Goal: Task Accomplishment & Management: Complete application form

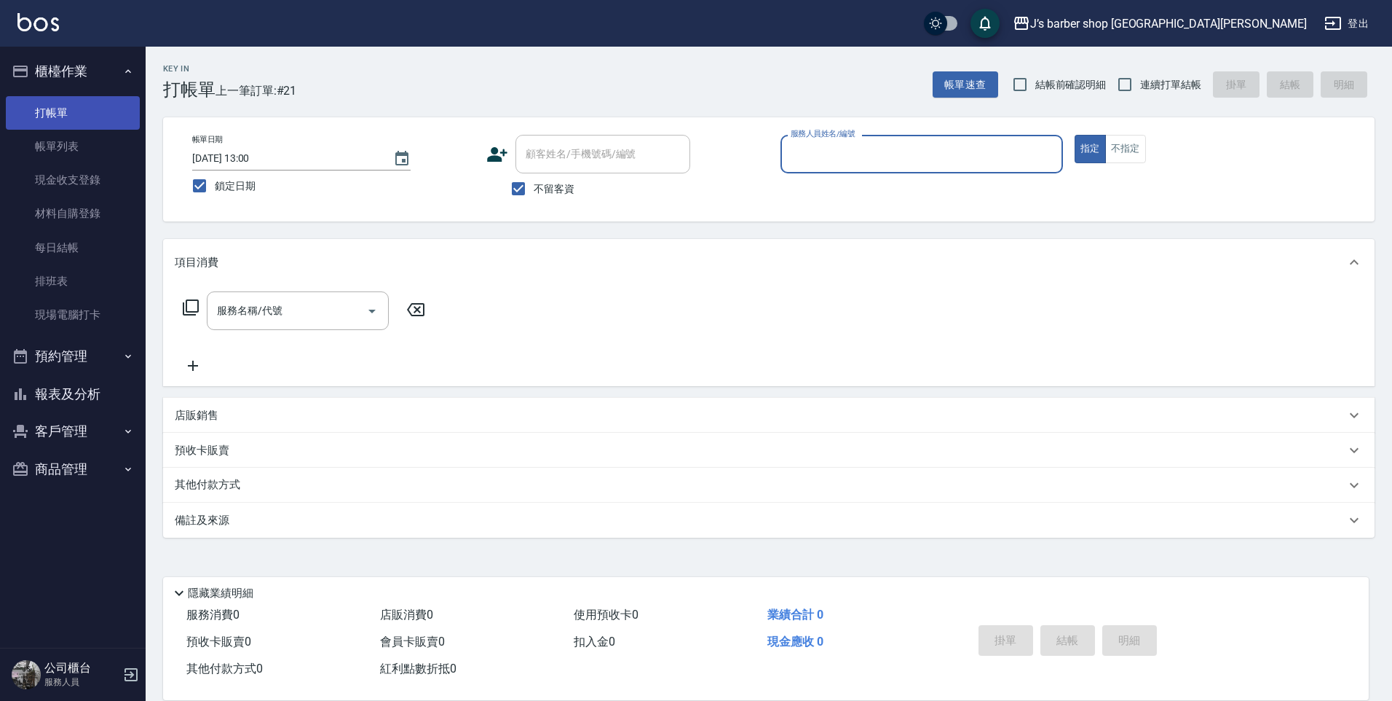
drag, startPoint x: 37, startPoint y: 145, endPoint x: 125, endPoint y: 111, distance: 94.3
click at [37, 145] on link "帳單列表" at bounding box center [73, 146] width 134 height 33
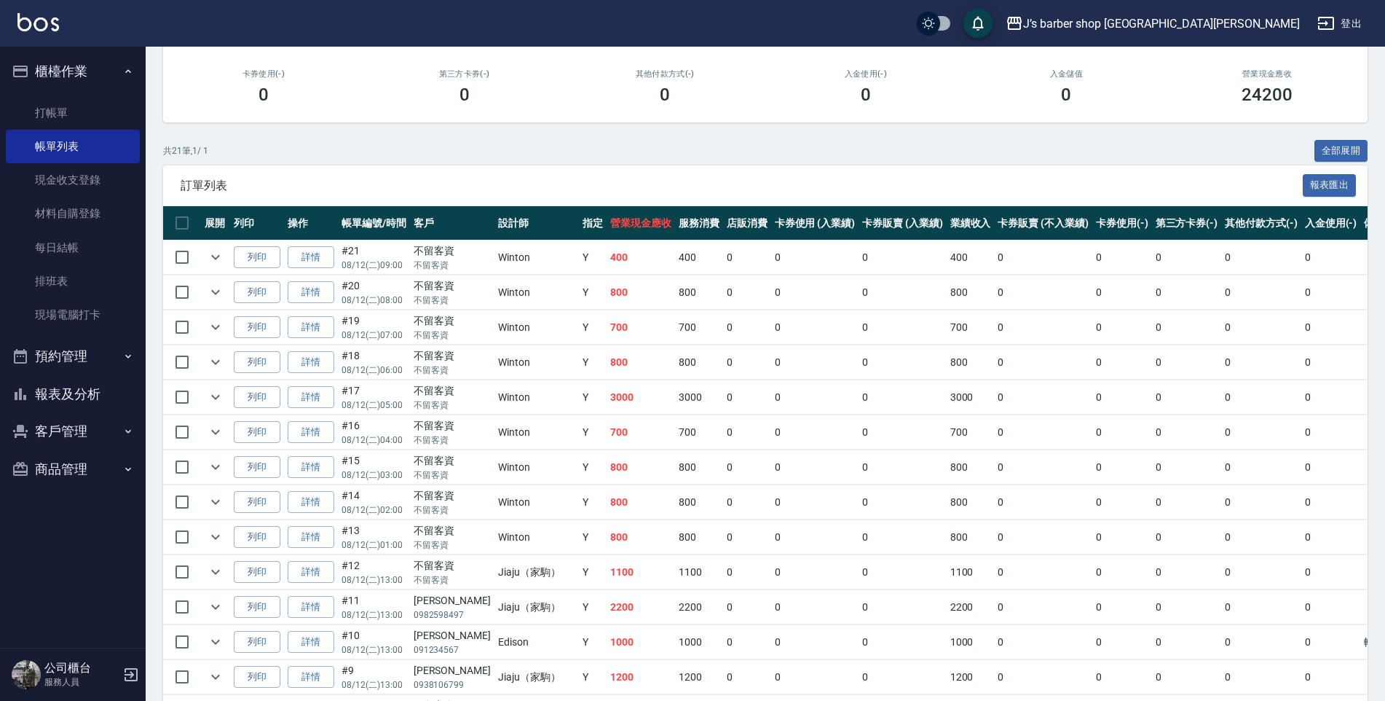
scroll to position [73, 0]
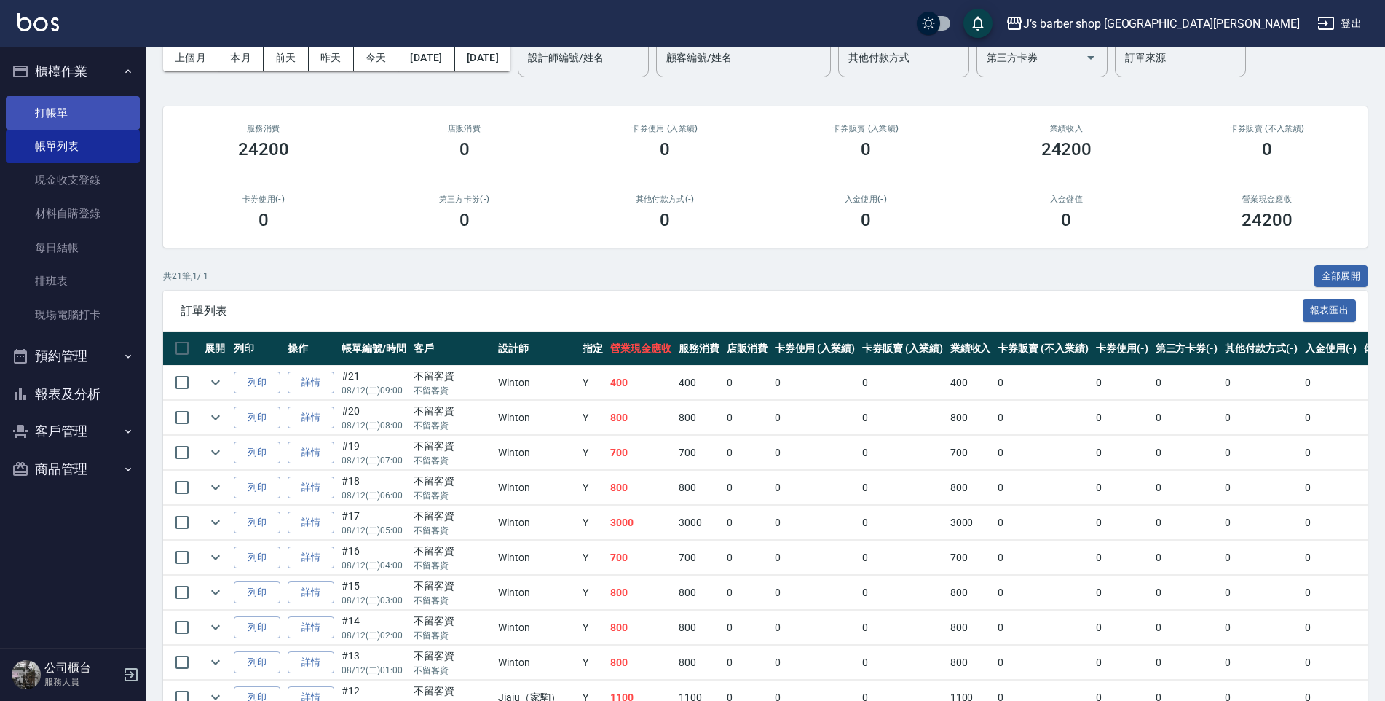
click at [67, 123] on link "打帳單" at bounding box center [73, 112] width 134 height 33
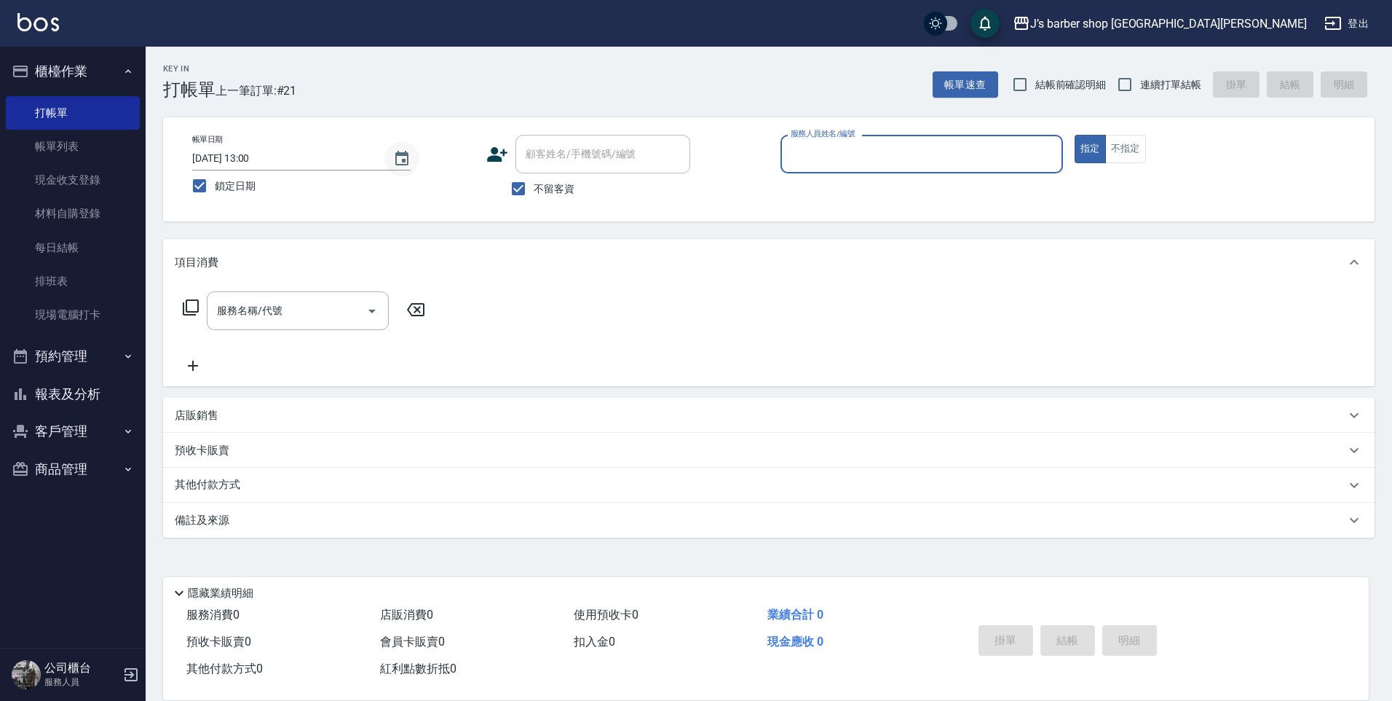
click at [401, 168] on button "Choose date, selected date is 2025-08-12" at bounding box center [401, 158] width 35 height 35
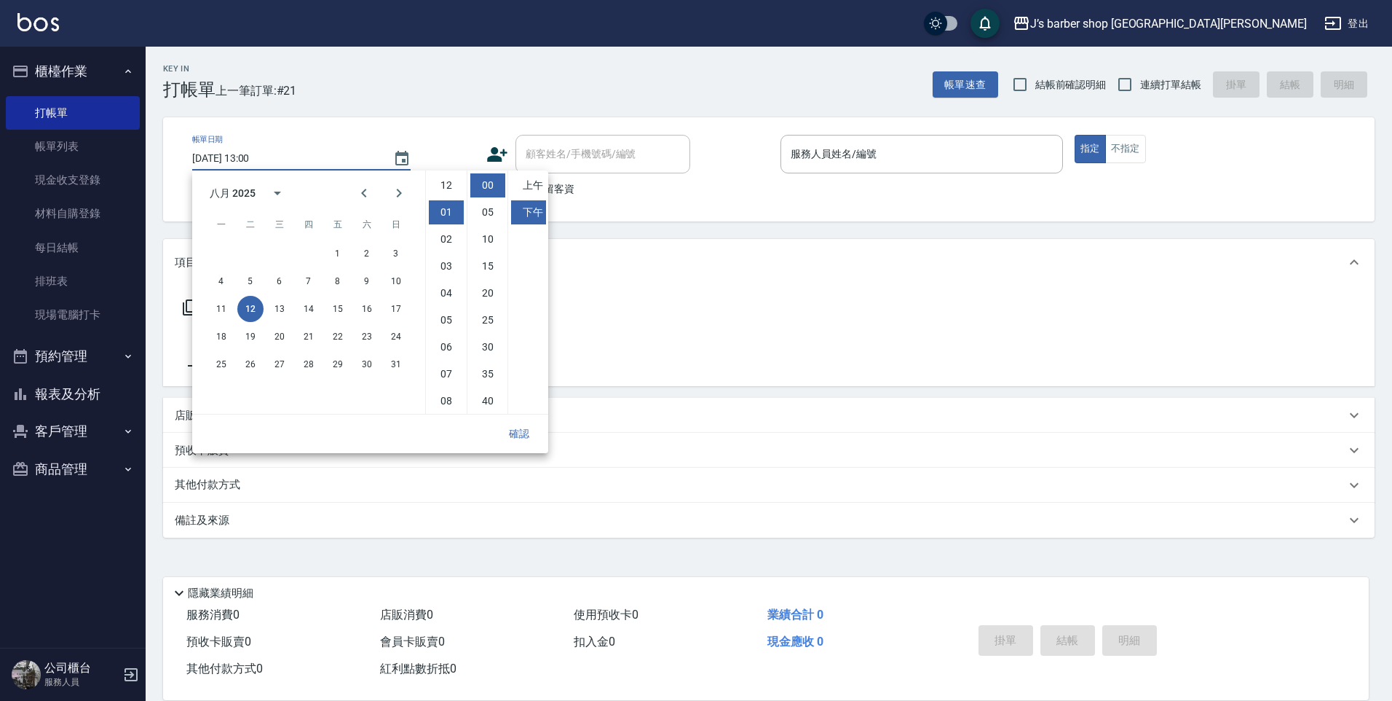
scroll to position [27, 0]
click at [445, 211] on li "02" at bounding box center [446, 212] width 35 height 24
drag, startPoint x: 443, startPoint y: 218, endPoint x: 451, endPoint y: 216, distance: 9.0
click at [444, 216] on li "03" at bounding box center [446, 212] width 35 height 24
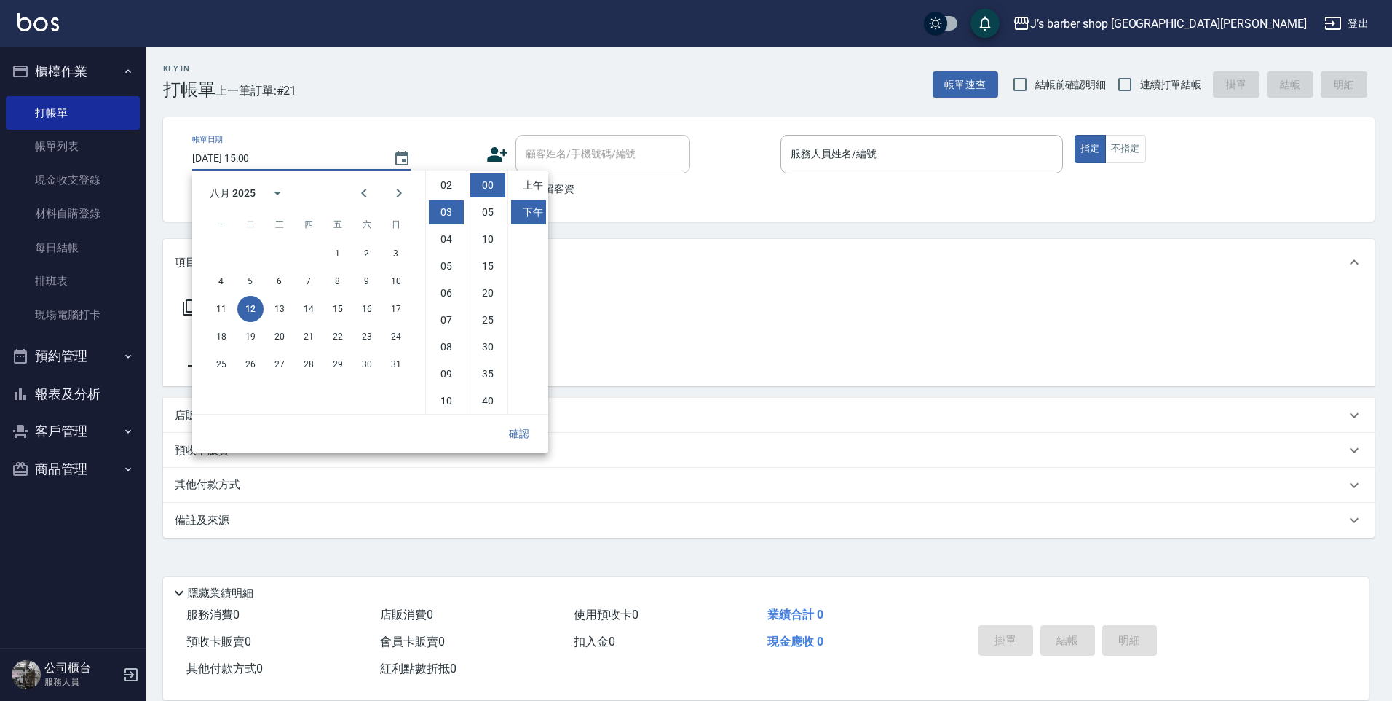
scroll to position [81, 0]
click at [442, 240] on li "05" at bounding box center [446, 239] width 35 height 24
type input "[DATE] 17:00"
click at [526, 429] on button "確認" at bounding box center [519, 433] width 47 height 27
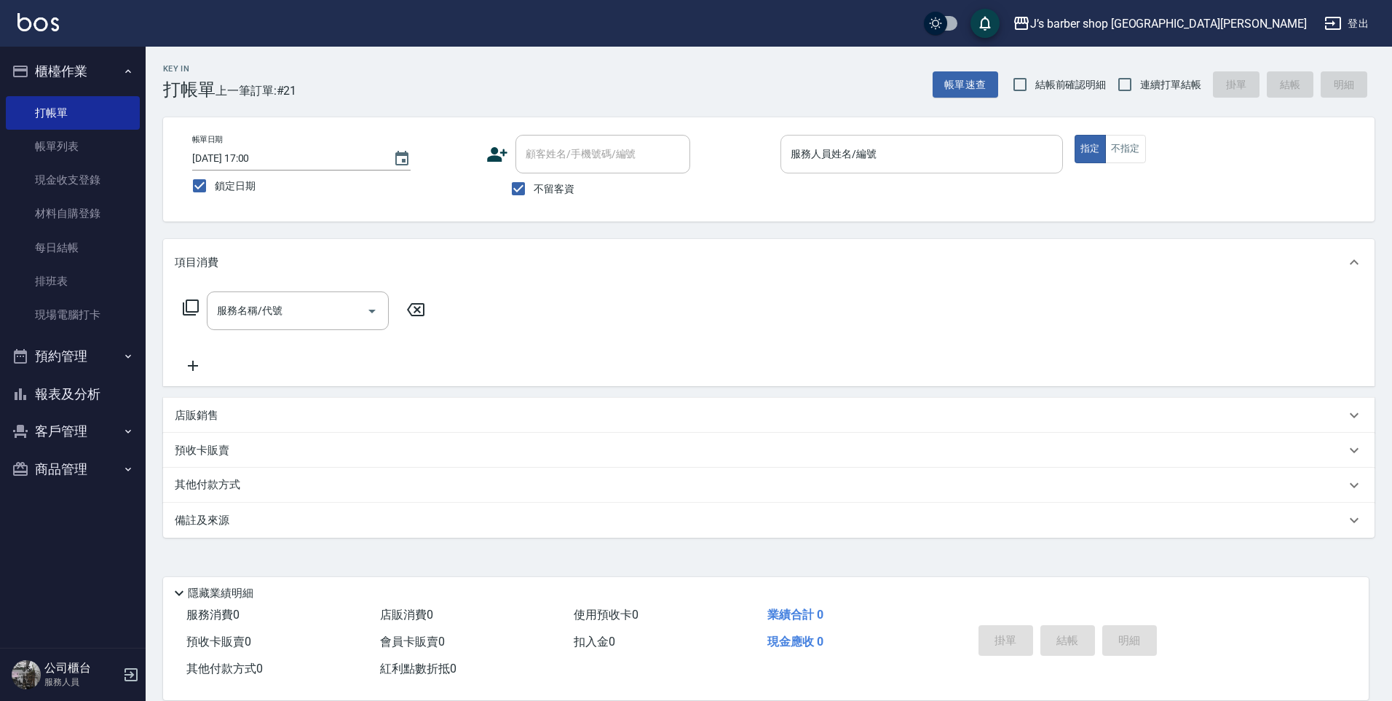
click at [863, 161] on input "服務人員姓名/編號" at bounding box center [921, 153] width 269 height 25
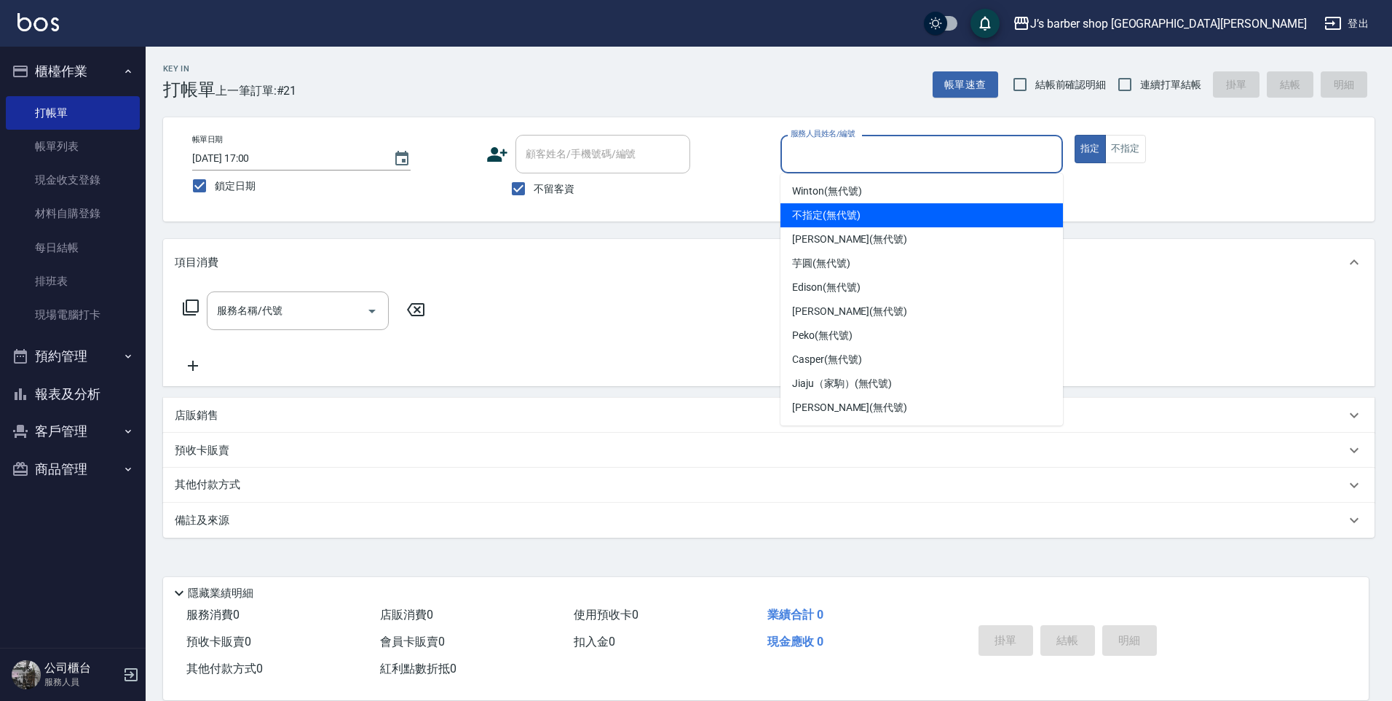
click at [830, 240] on span "[PERSON_NAME] (無代號)" at bounding box center [849, 239] width 115 height 15
type input "[PERSON_NAME](無代號)"
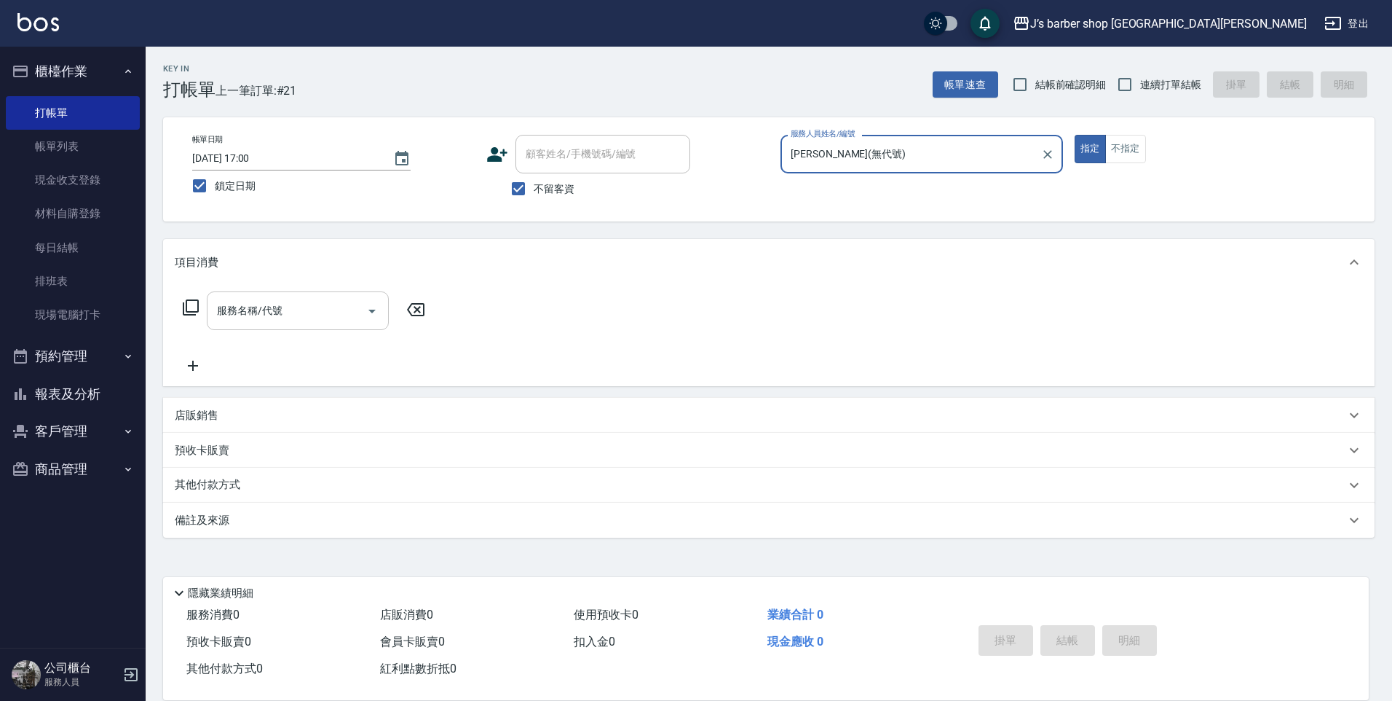
click at [387, 309] on div "服務名稱/代號" at bounding box center [298, 310] width 182 height 39
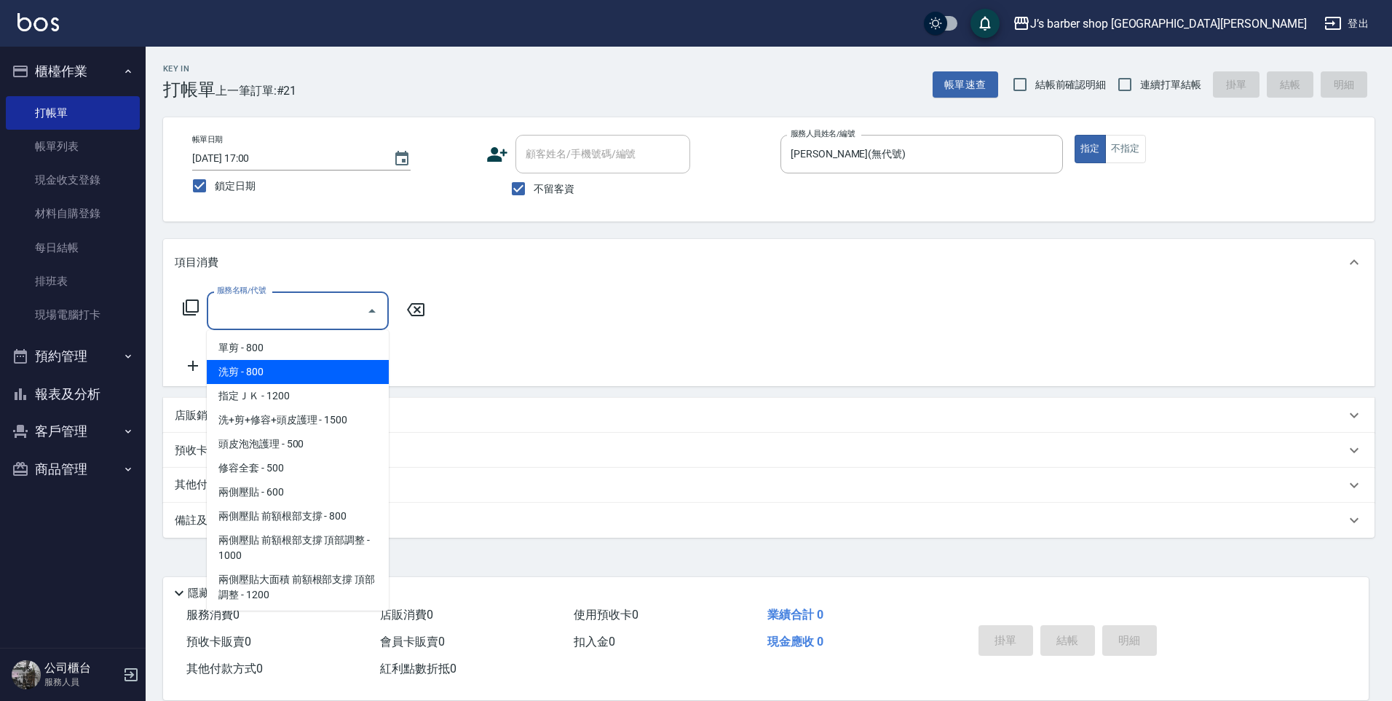
click at [323, 368] on span "洗剪 - 800" at bounding box center [298, 372] width 182 height 24
type input "洗剪(101)"
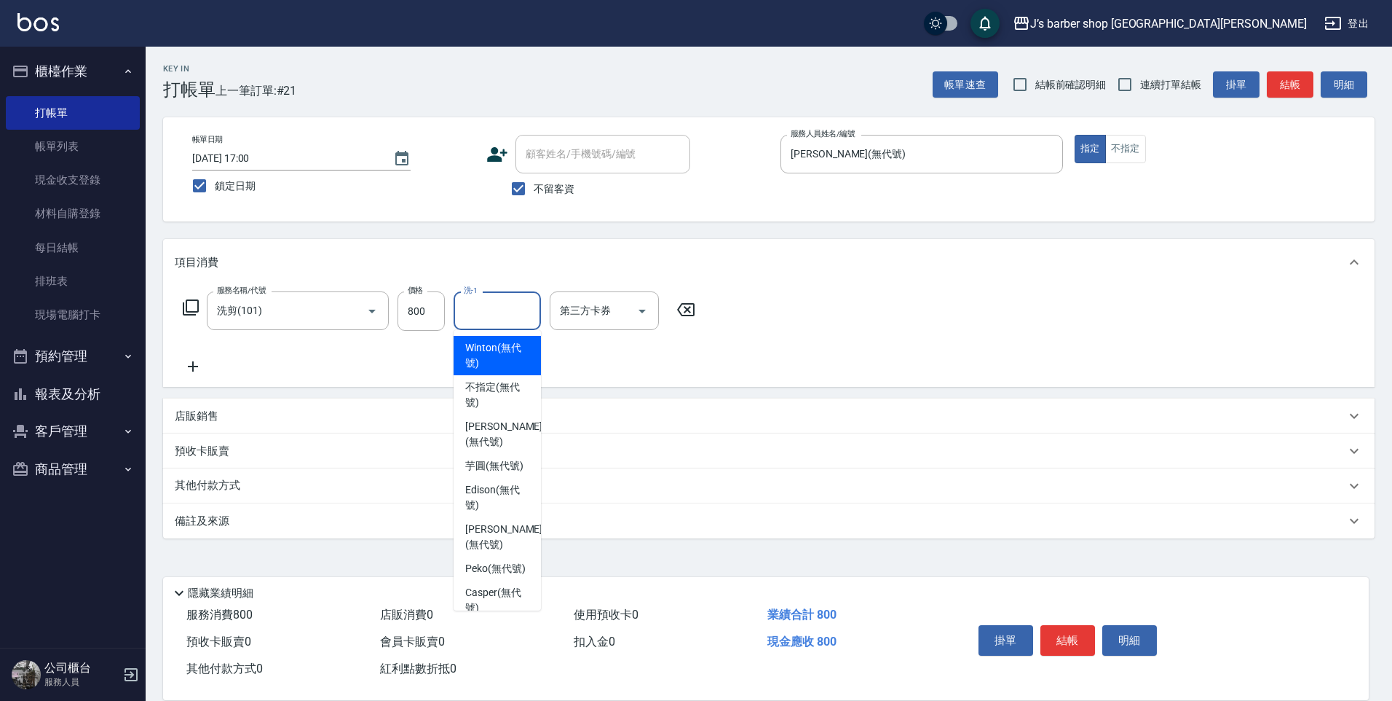
click at [482, 308] on input "洗-1" at bounding box center [497, 310] width 74 height 25
click at [486, 431] on span "[PERSON_NAME] (無代號)" at bounding box center [503, 434] width 77 height 31
type input "[PERSON_NAME](無代號)"
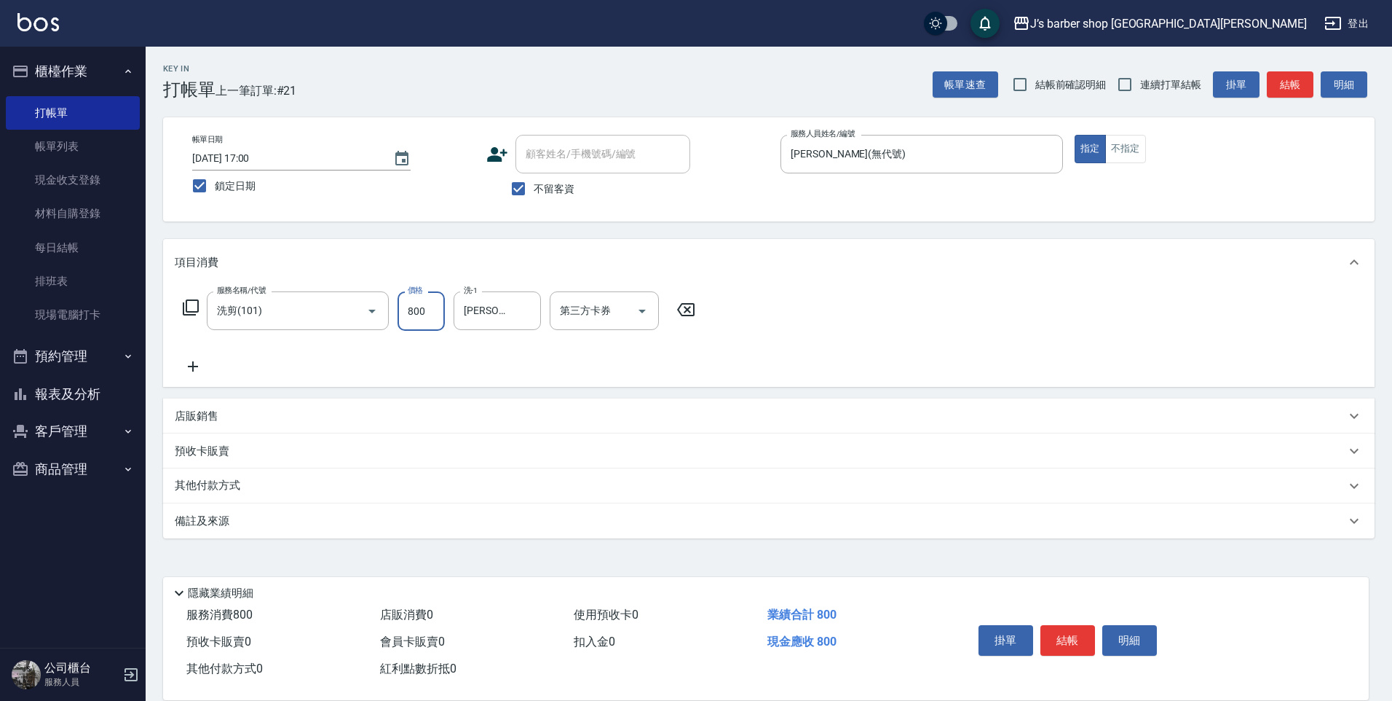
click at [424, 305] on input "800" at bounding box center [421, 310] width 47 height 39
type input "500"
click at [746, 255] on div "項目消費" at bounding box center [760, 262] width 1171 height 15
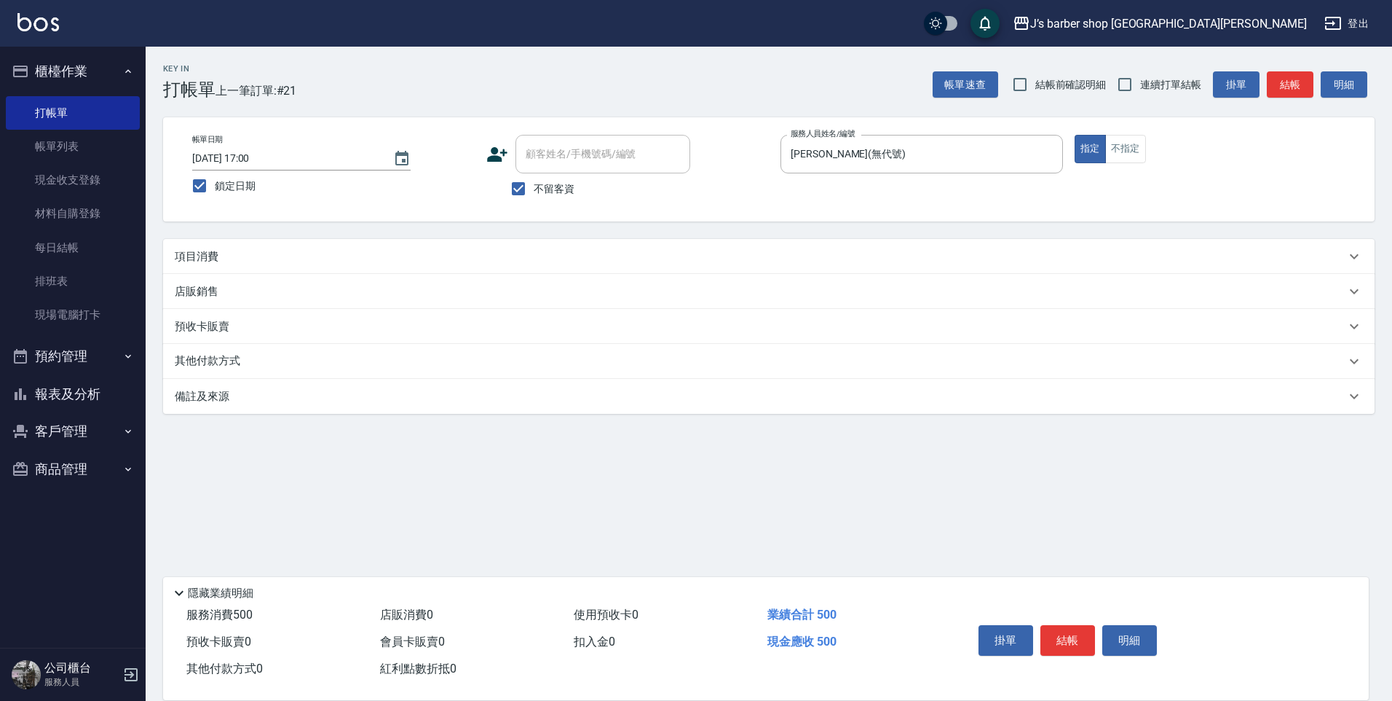
click at [744, 251] on div "項目消費" at bounding box center [760, 256] width 1171 height 15
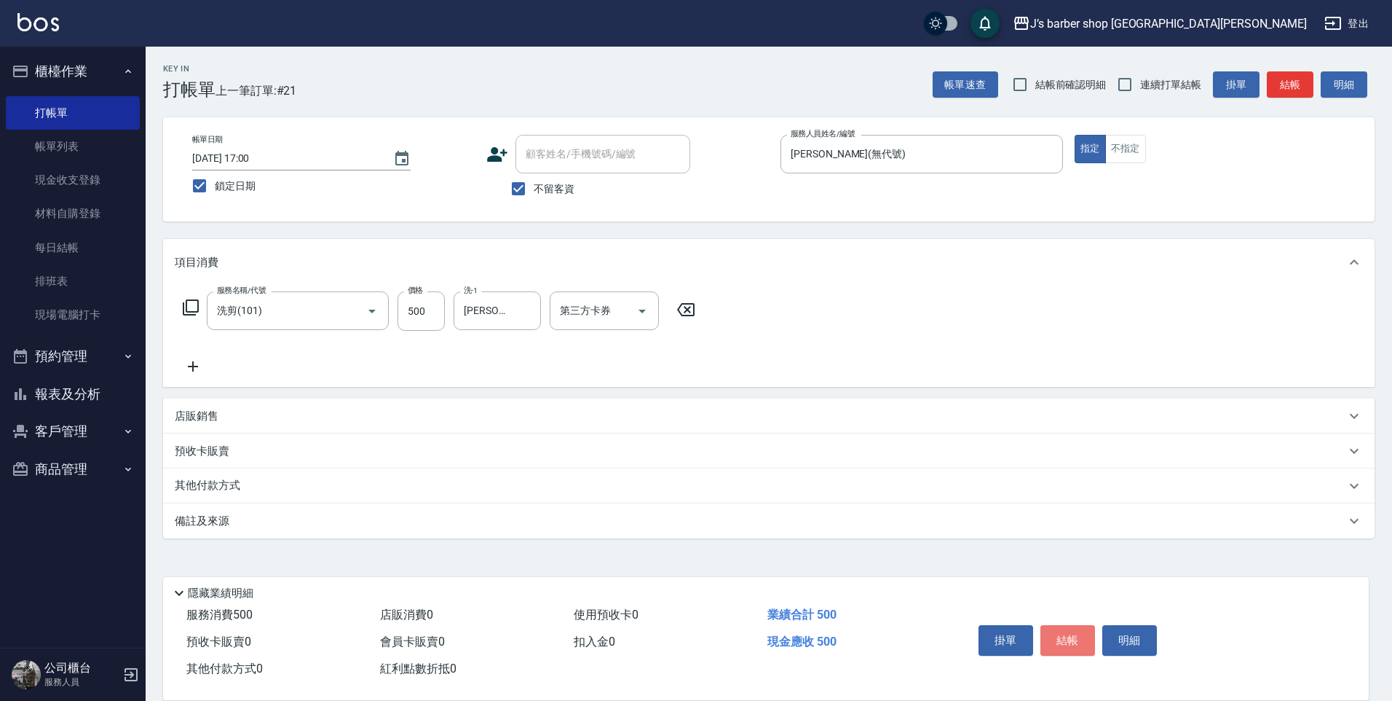
click at [1061, 638] on button "結帳" at bounding box center [1068, 640] width 55 height 31
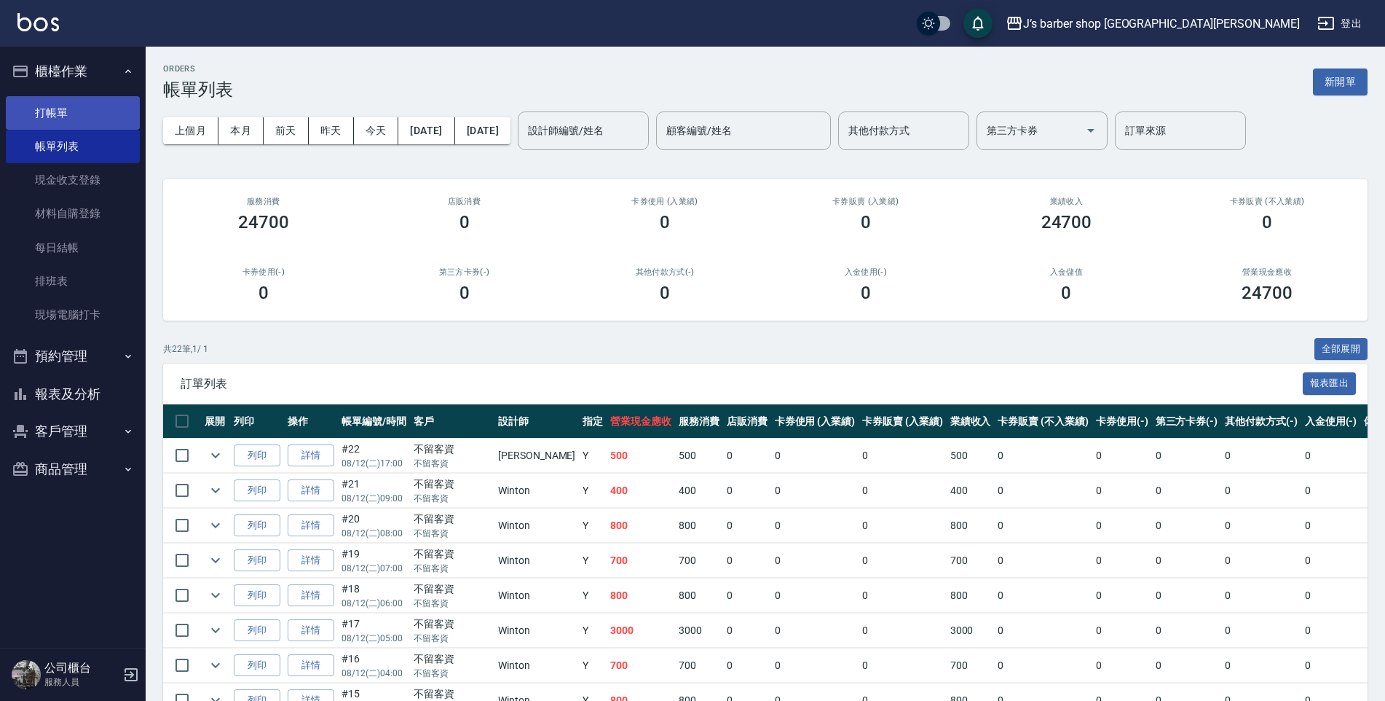
click at [82, 116] on link "打帳單" at bounding box center [73, 112] width 134 height 33
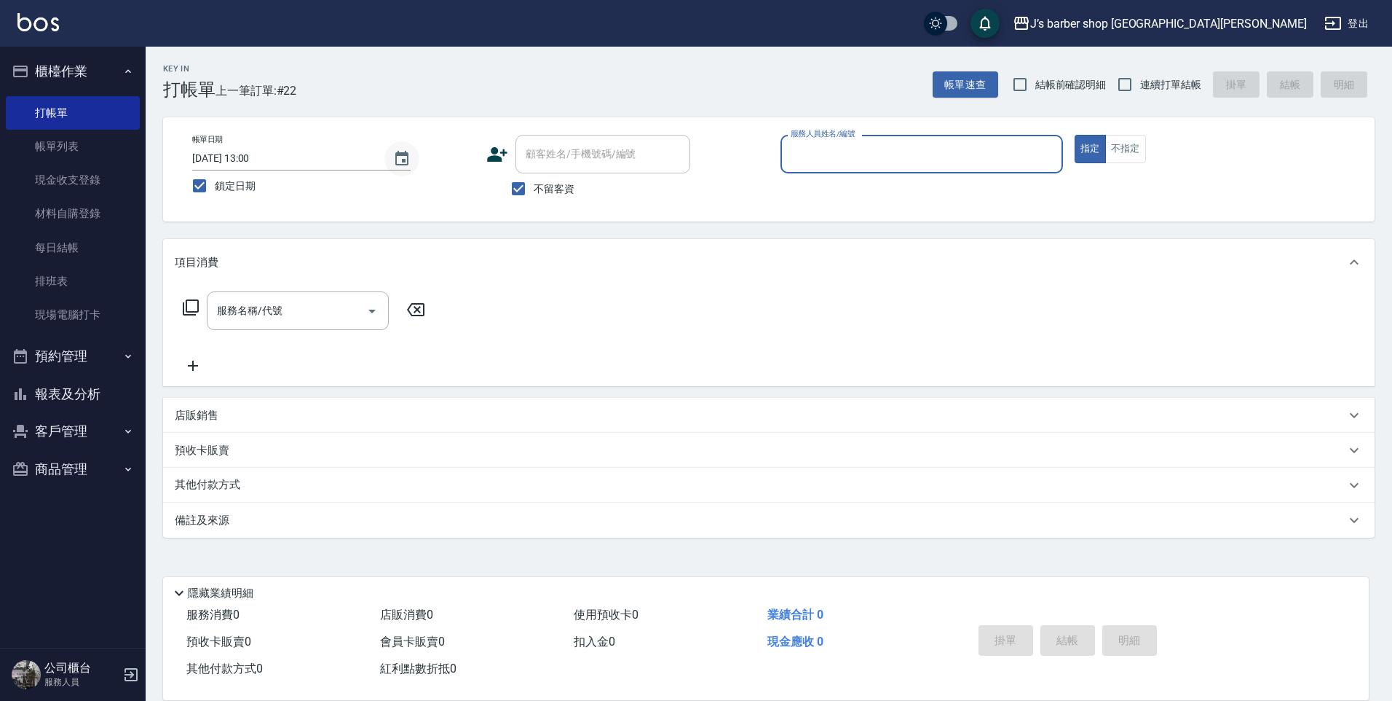
click at [405, 159] on icon "Choose date, selected date is 2025-08-12" at bounding box center [401, 158] width 13 height 15
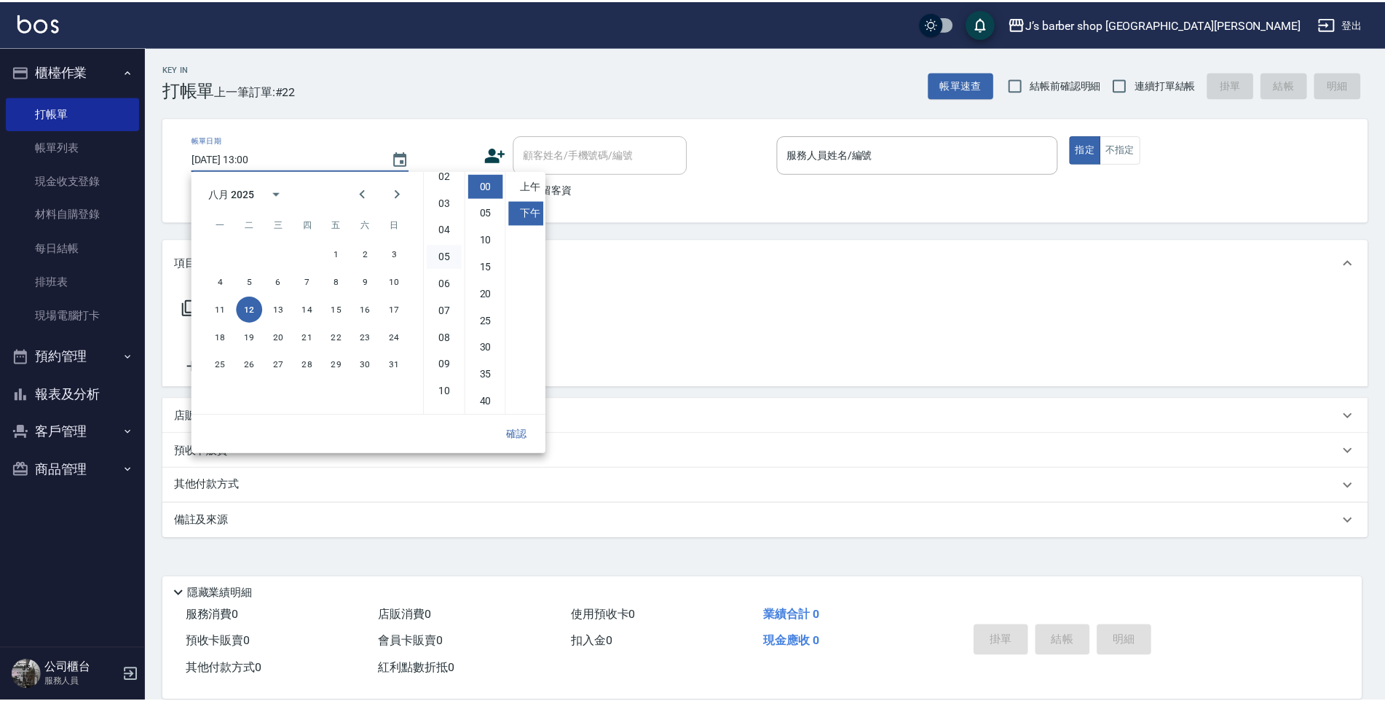
scroll to position [82, 0]
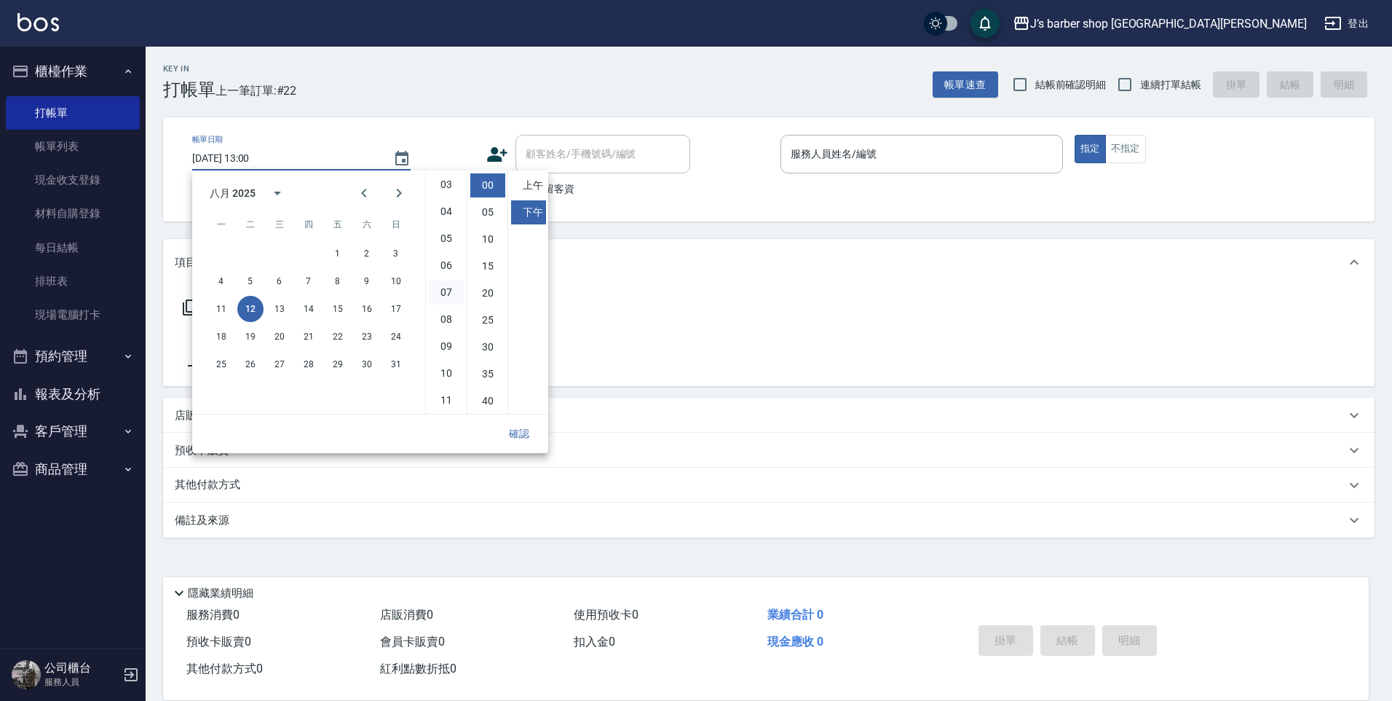
click at [447, 291] on li "07" at bounding box center [446, 292] width 35 height 24
type input "[DATE] 19:00"
drag, startPoint x: 521, startPoint y: 436, endPoint x: 537, endPoint y: 412, distance: 28.9
click at [520, 436] on button "確認" at bounding box center [519, 433] width 47 height 27
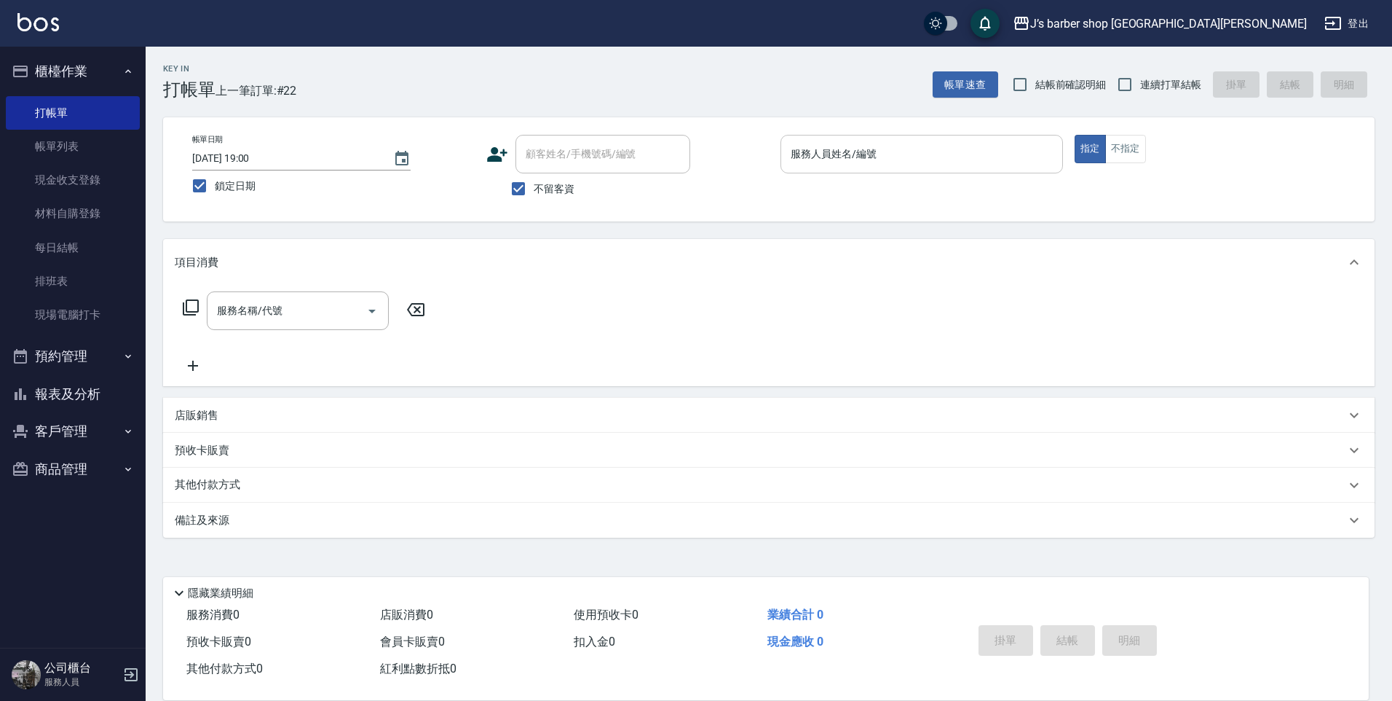
click at [871, 155] on input "服務人員姓名/編號" at bounding box center [921, 153] width 269 height 25
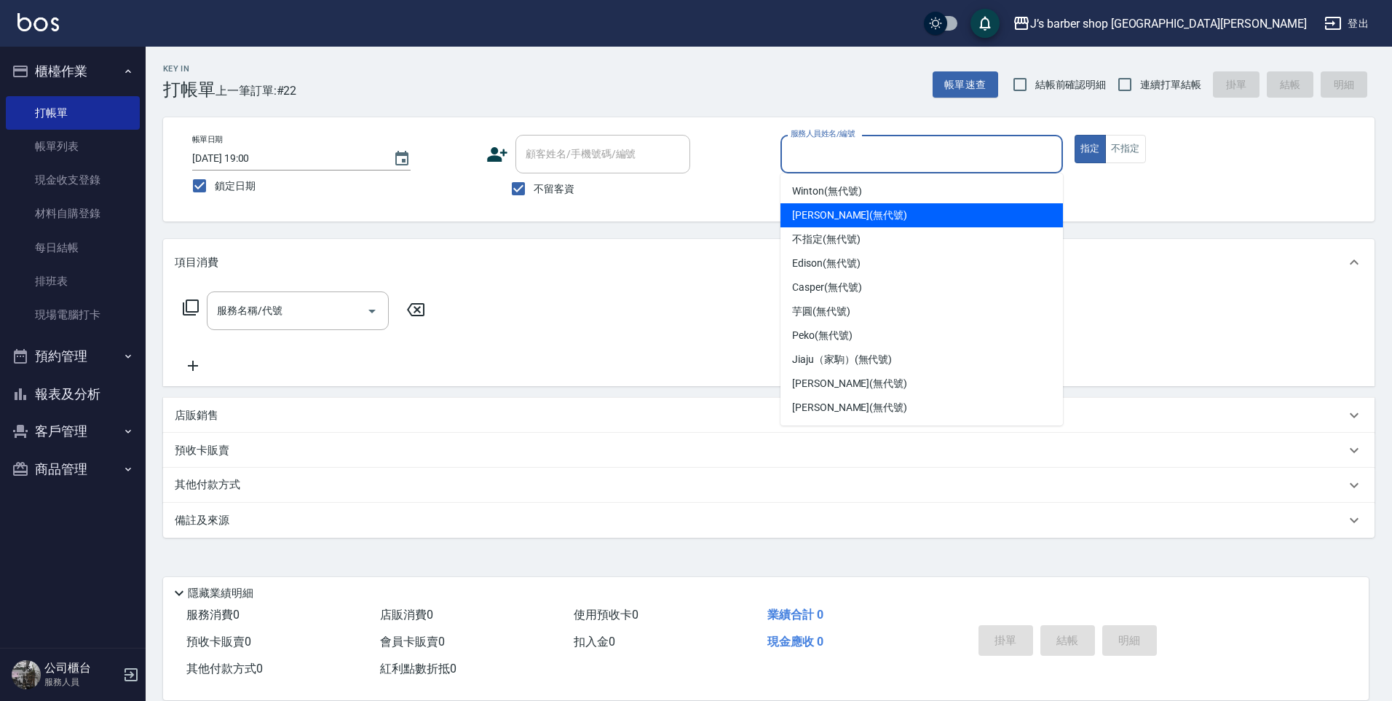
click at [836, 213] on span "[PERSON_NAME] (無代號)" at bounding box center [849, 215] width 115 height 15
type input "[PERSON_NAME](無代號)"
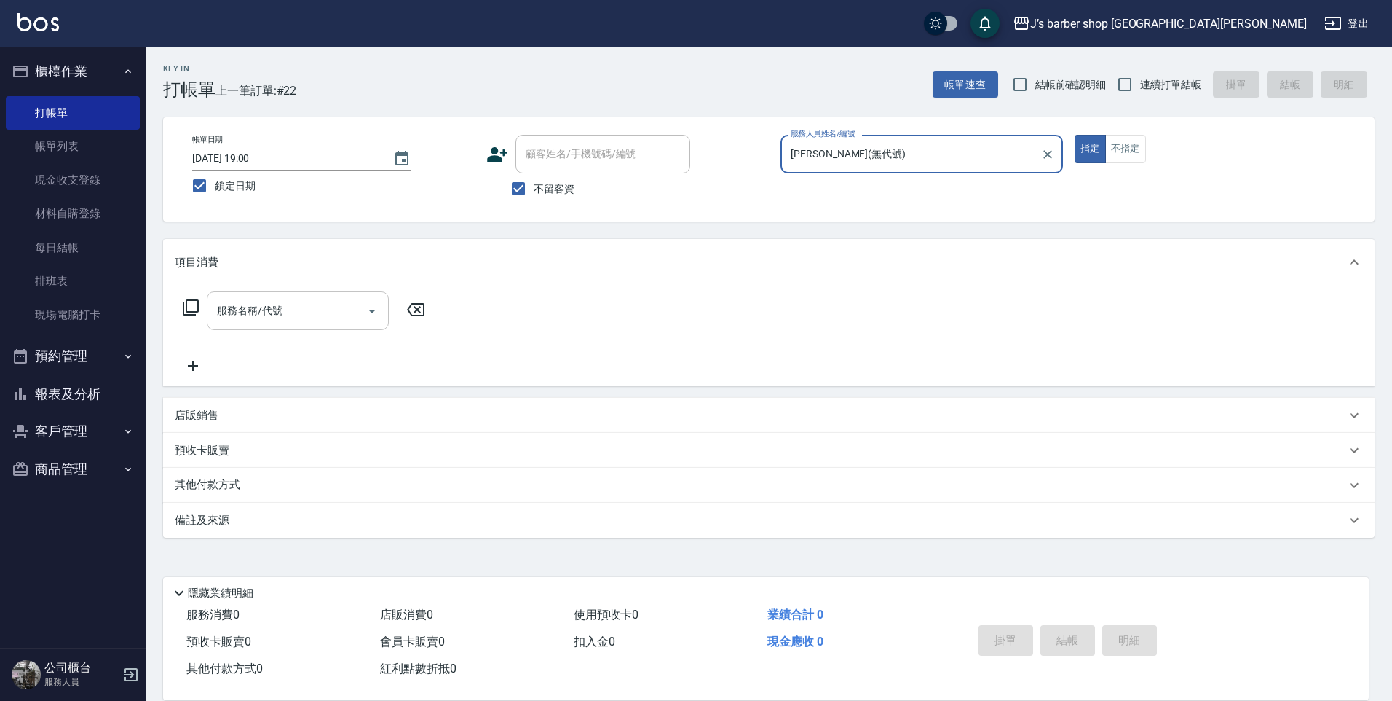
click at [288, 330] on div "服務名稱/代號" at bounding box center [298, 310] width 182 height 39
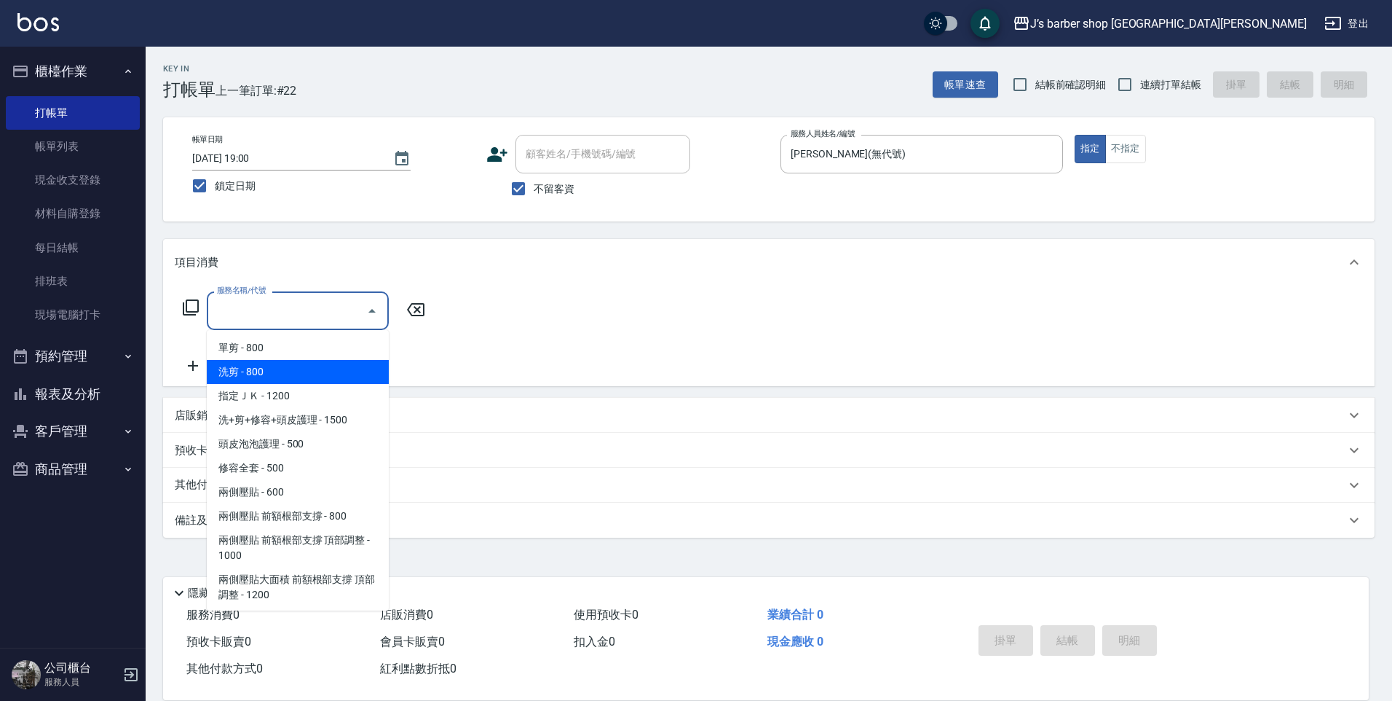
click at [291, 374] on span "洗剪 - 800" at bounding box center [298, 372] width 182 height 24
type input "洗剪(101)"
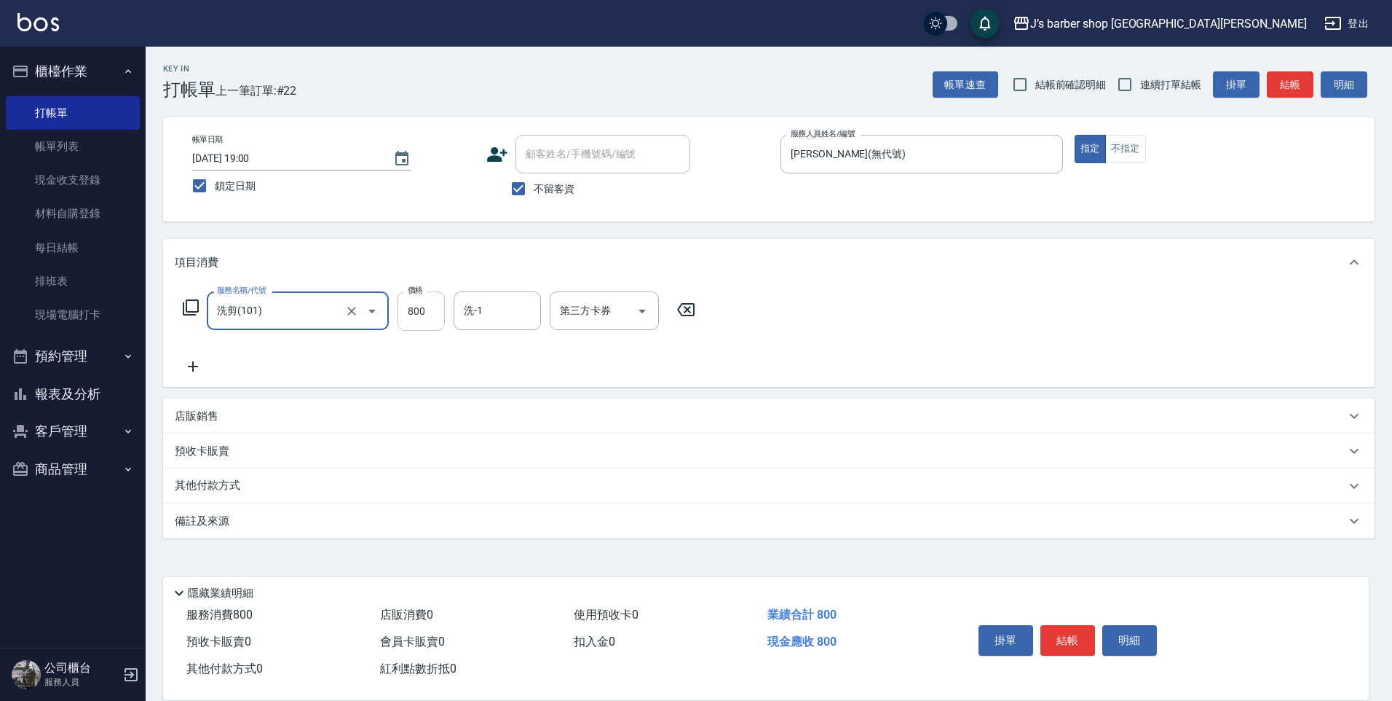
click at [431, 309] on input "800" at bounding box center [421, 310] width 47 height 39
type input "2000"
click at [494, 307] on input "洗-1" at bounding box center [497, 310] width 74 height 25
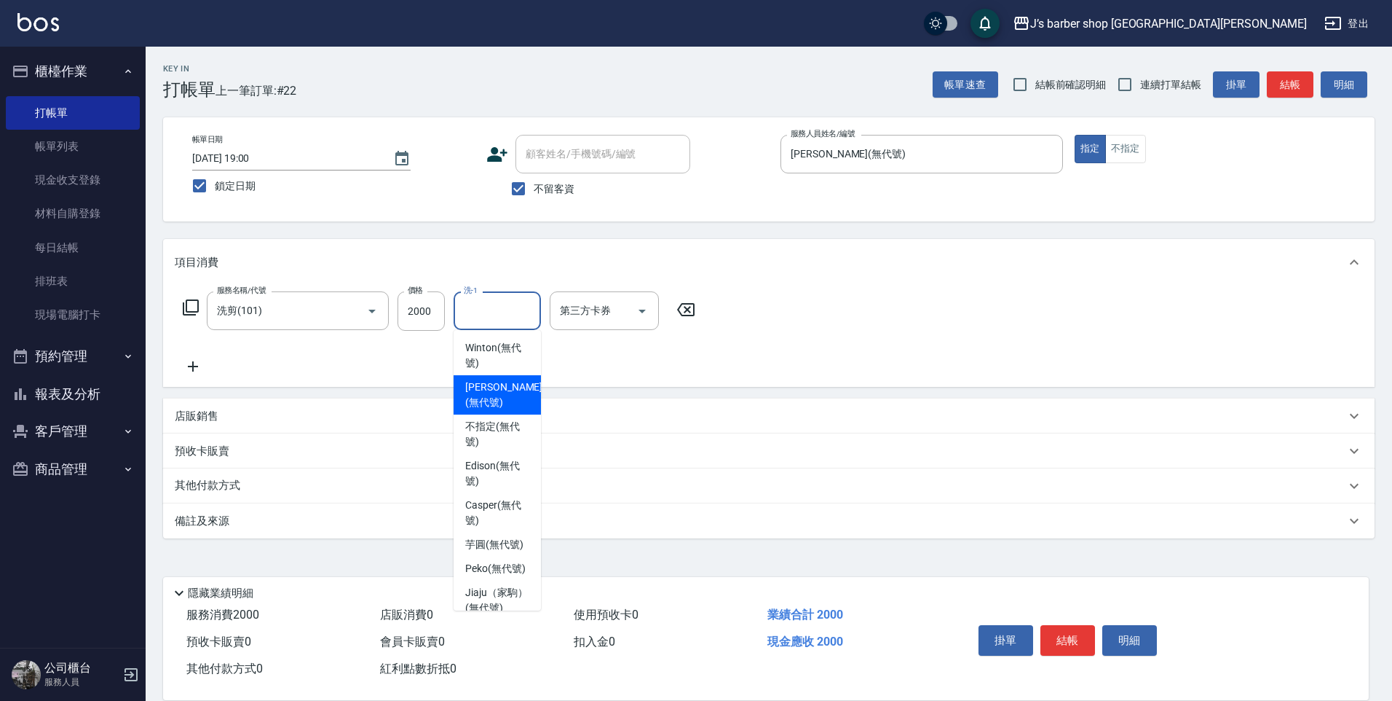
click at [499, 389] on span "[PERSON_NAME] (無代號)" at bounding box center [503, 394] width 77 height 31
type input "[PERSON_NAME](無代號)"
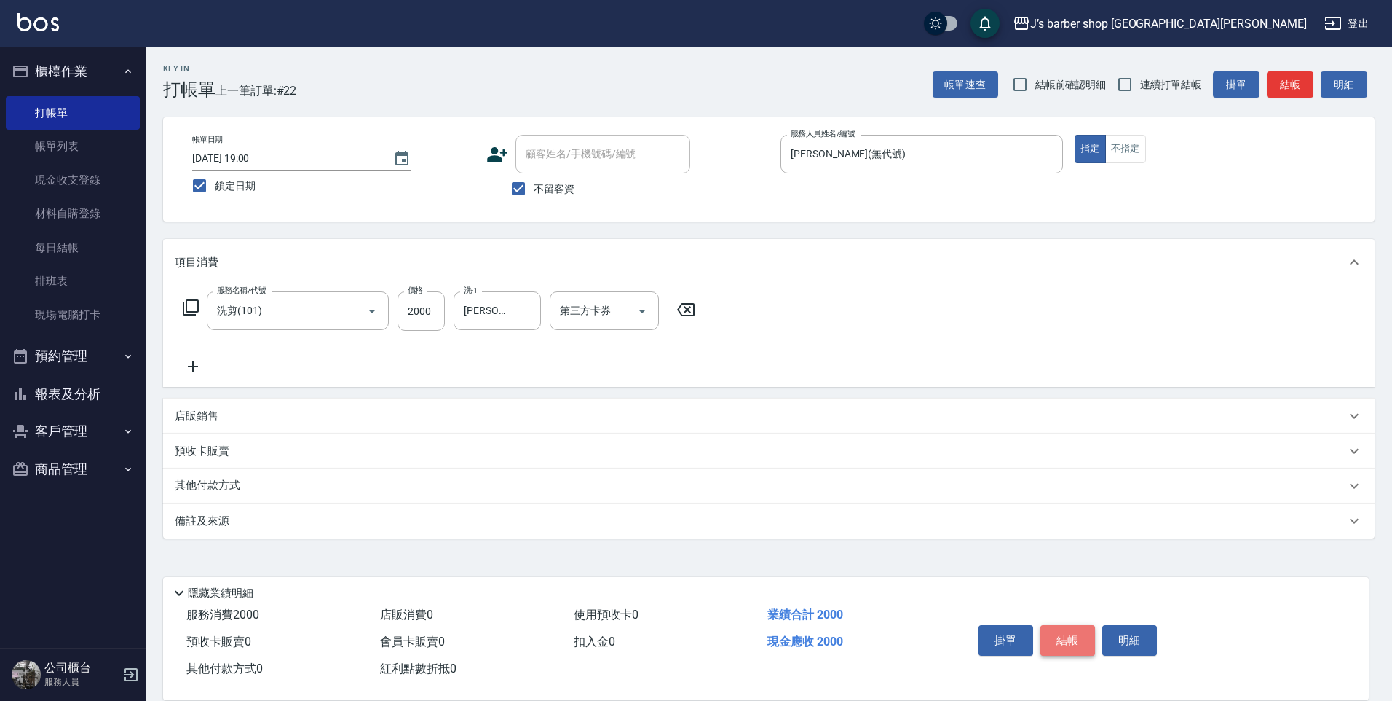
click at [1071, 640] on button "結帳" at bounding box center [1068, 640] width 55 height 31
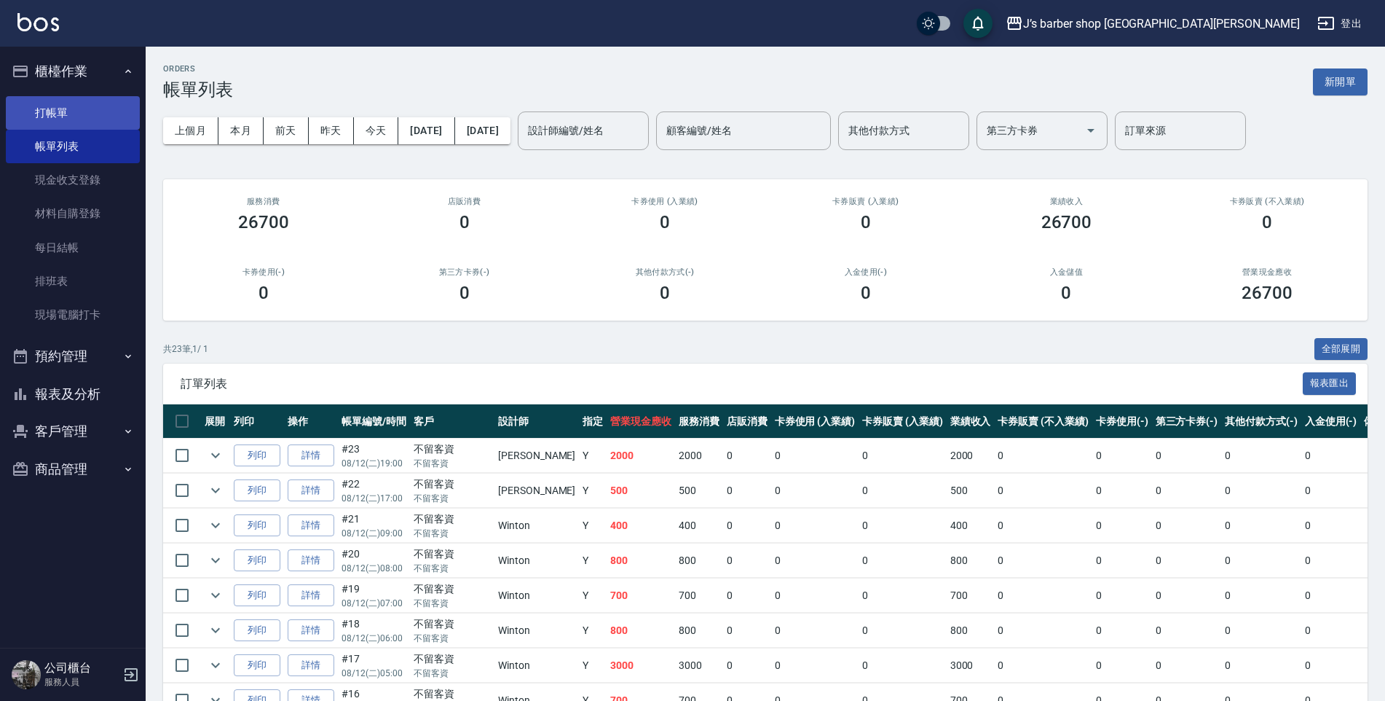
click at [56, 119] on link "打帳單" at bounding box center [73, 112] width 134 height 33
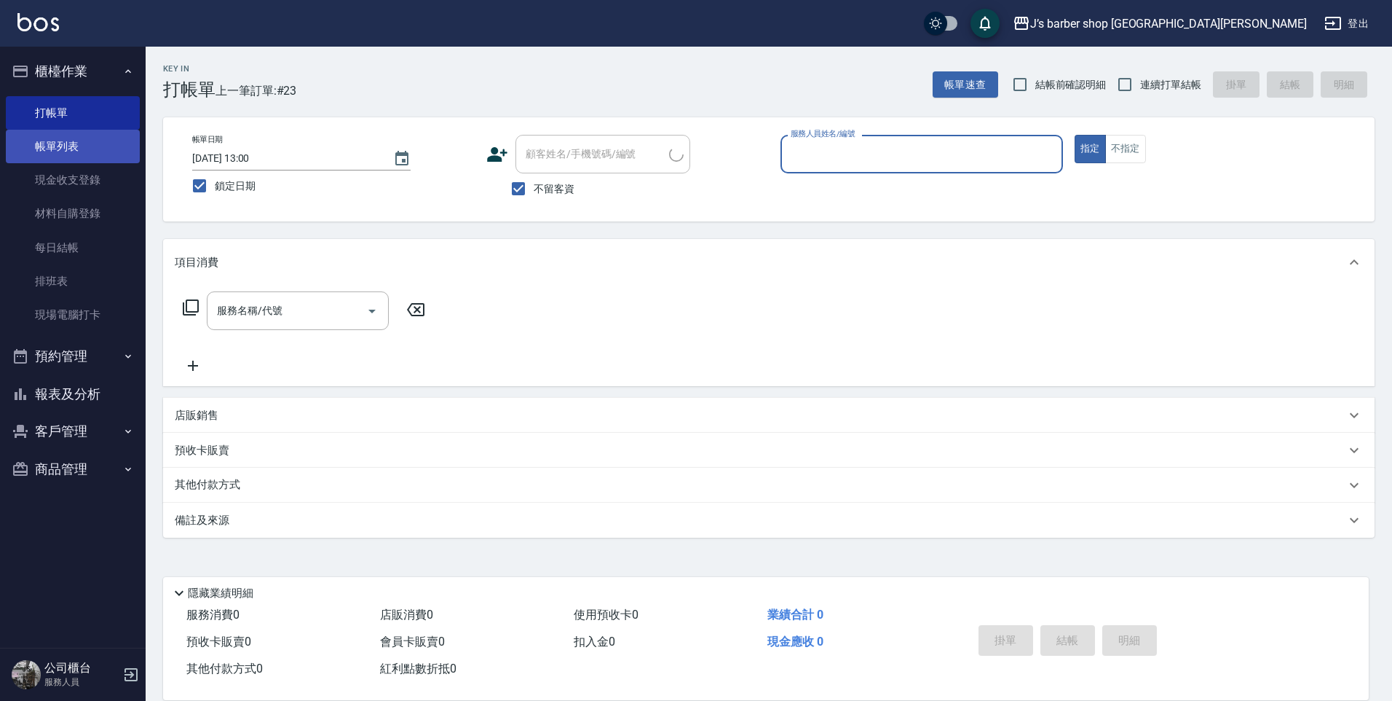
click at [56, 142] on link "帳單列表" at bounding box center [73, 146] width 134 height 33
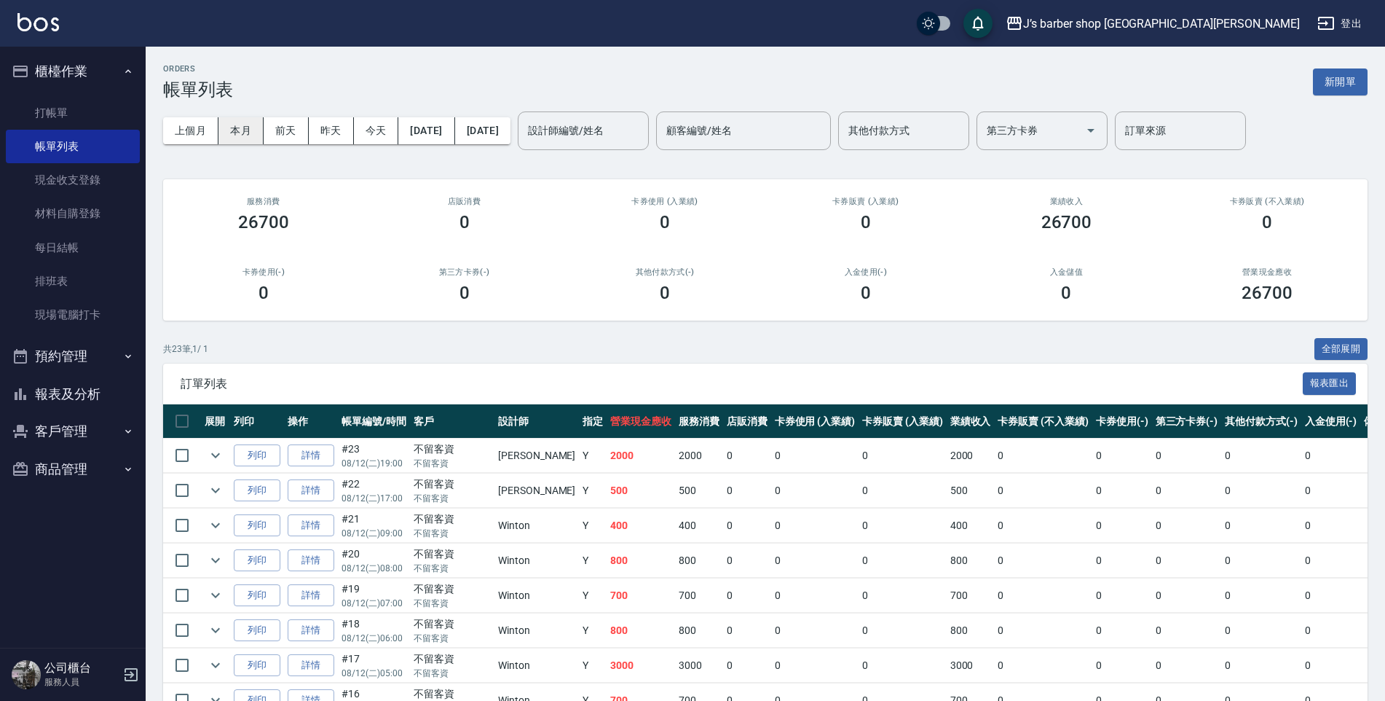
click at [244, 125] on button "本月" at bounding box center [240, 130] width 45 height 27
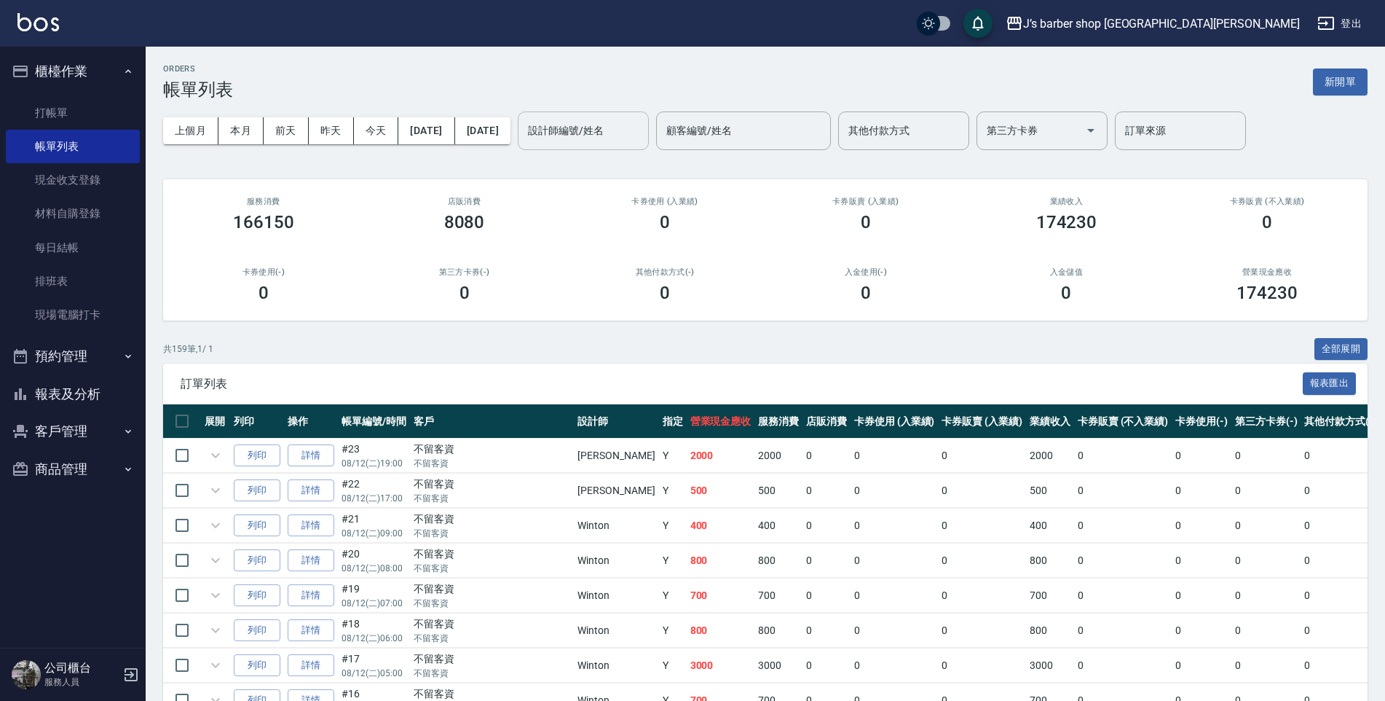
click at [649, 130] on div "設計師編號/姓名 設計師編號/姓名" at bounding box center [583, 130] width 131 height 39
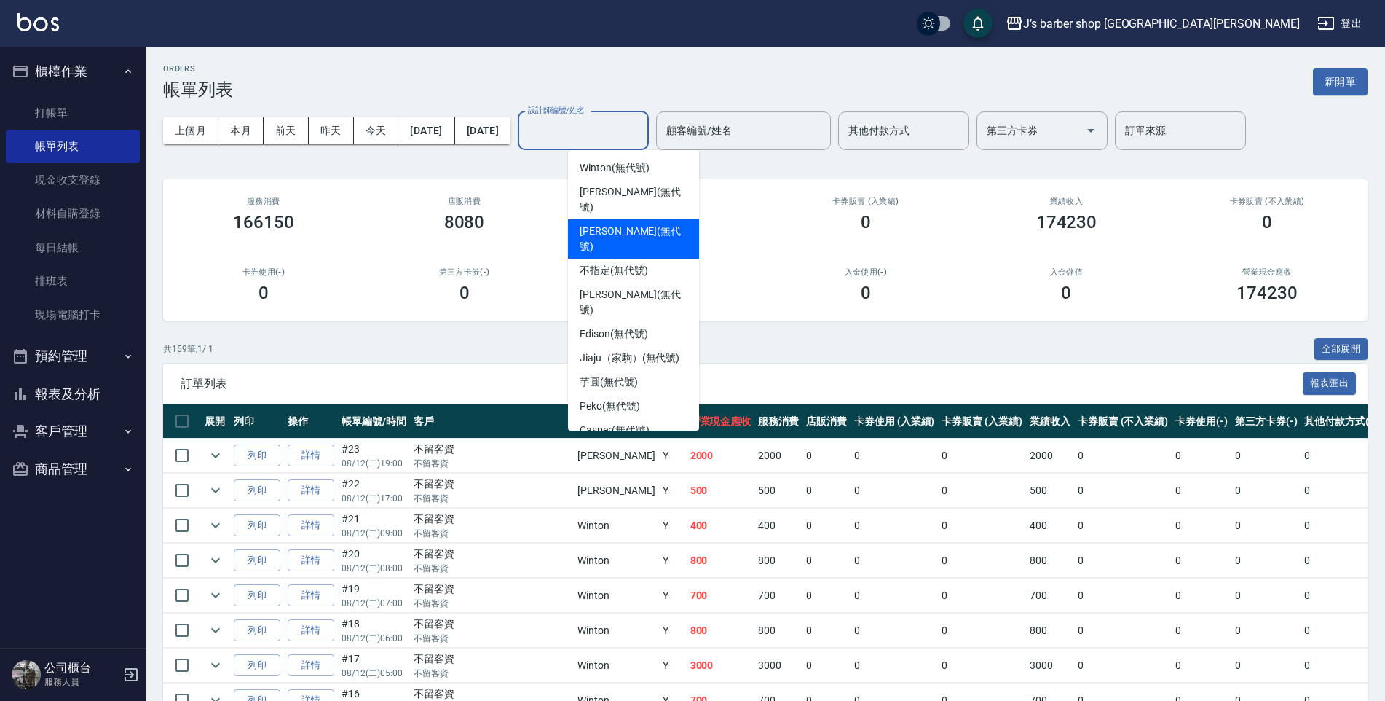
click at [618, 224] on span "[PERSON_NAME] (無代號)" at bounding box center [634, 239] width 108 height 31
type input "[PERSON_NAME](無代號)"
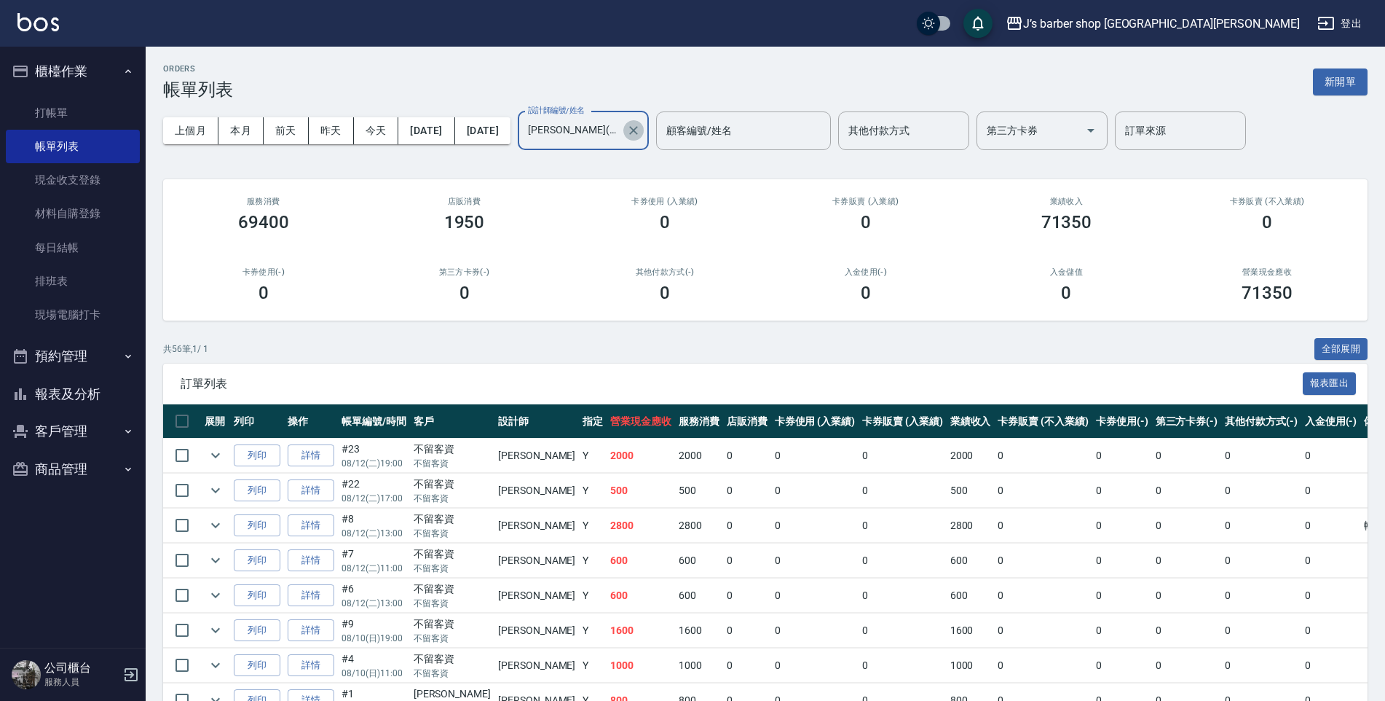
click at [644, 127] on button "Clear" at bounding box center [633, 130] width 20 height 20
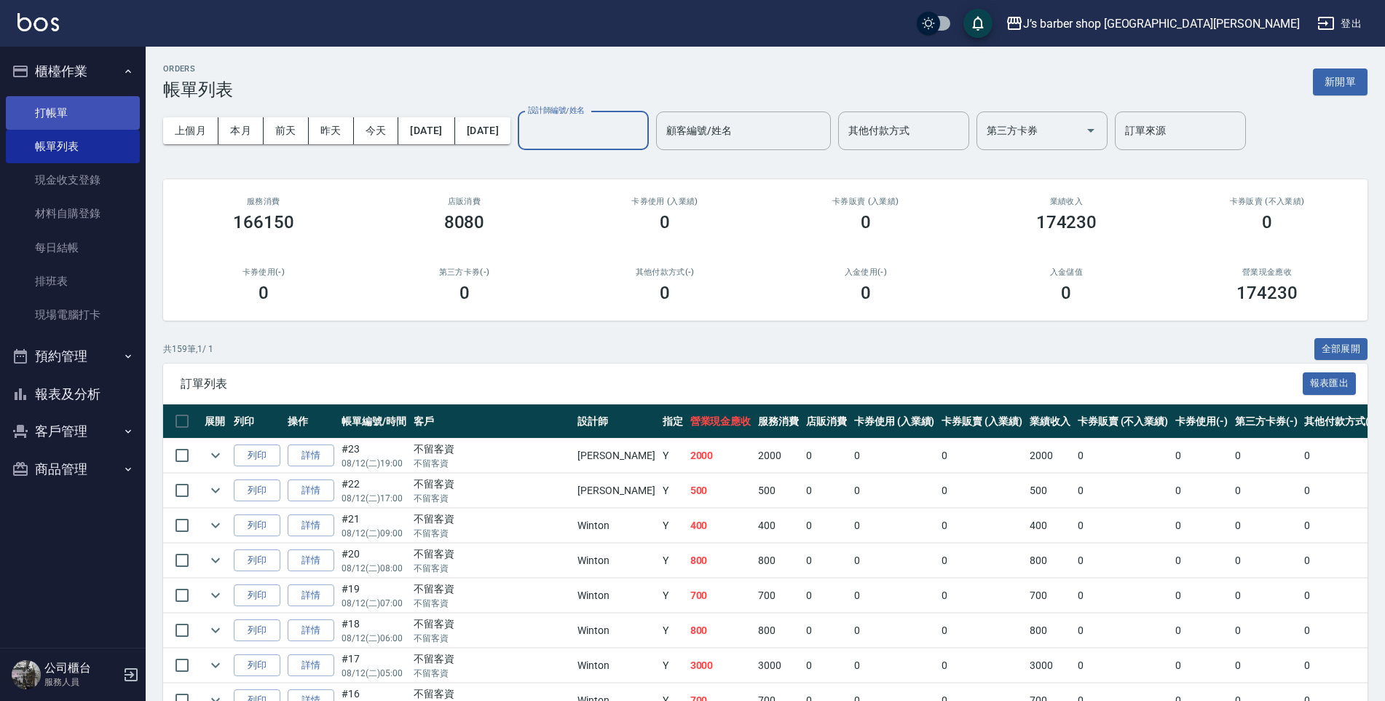
click at [72, 106] on link "打帳單" at bounding box center [73, 112] width 134 height 33
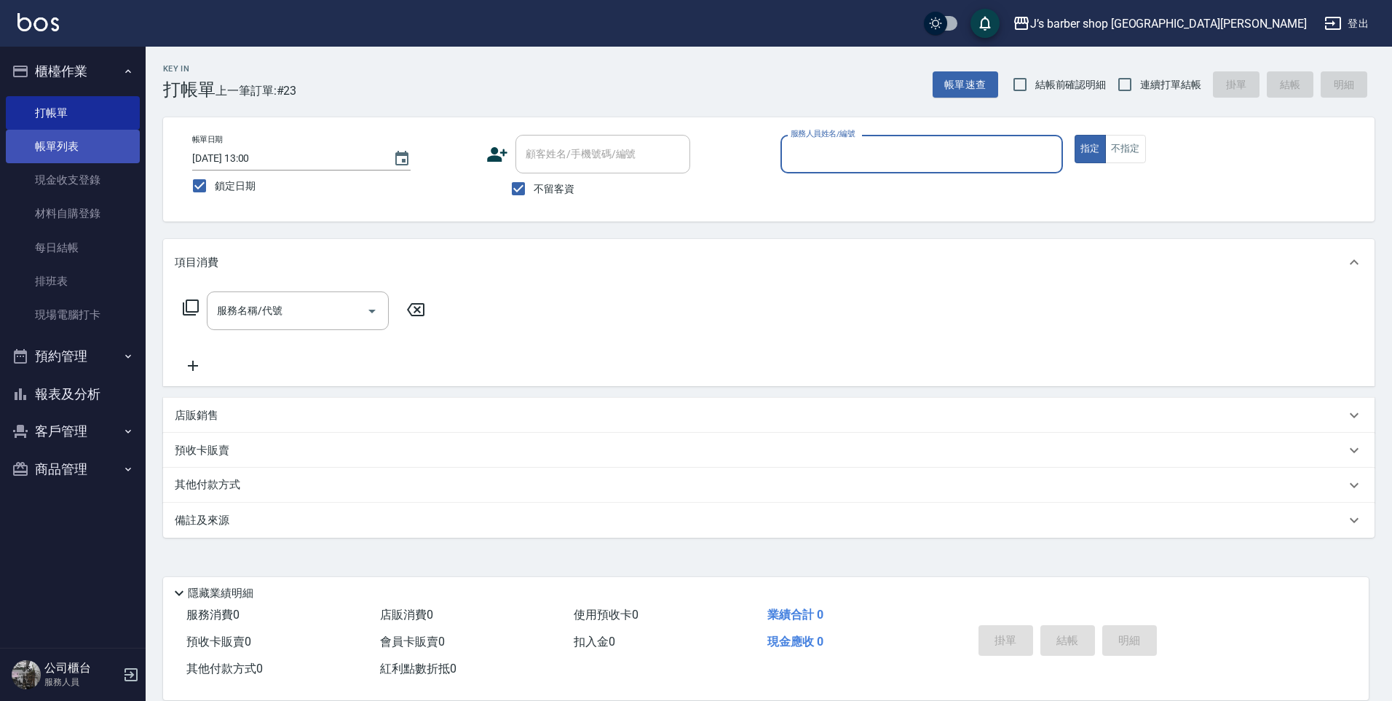
click at [67, 133] on link "帳單列表" at bounding box center [73, 146] width 134 height 33
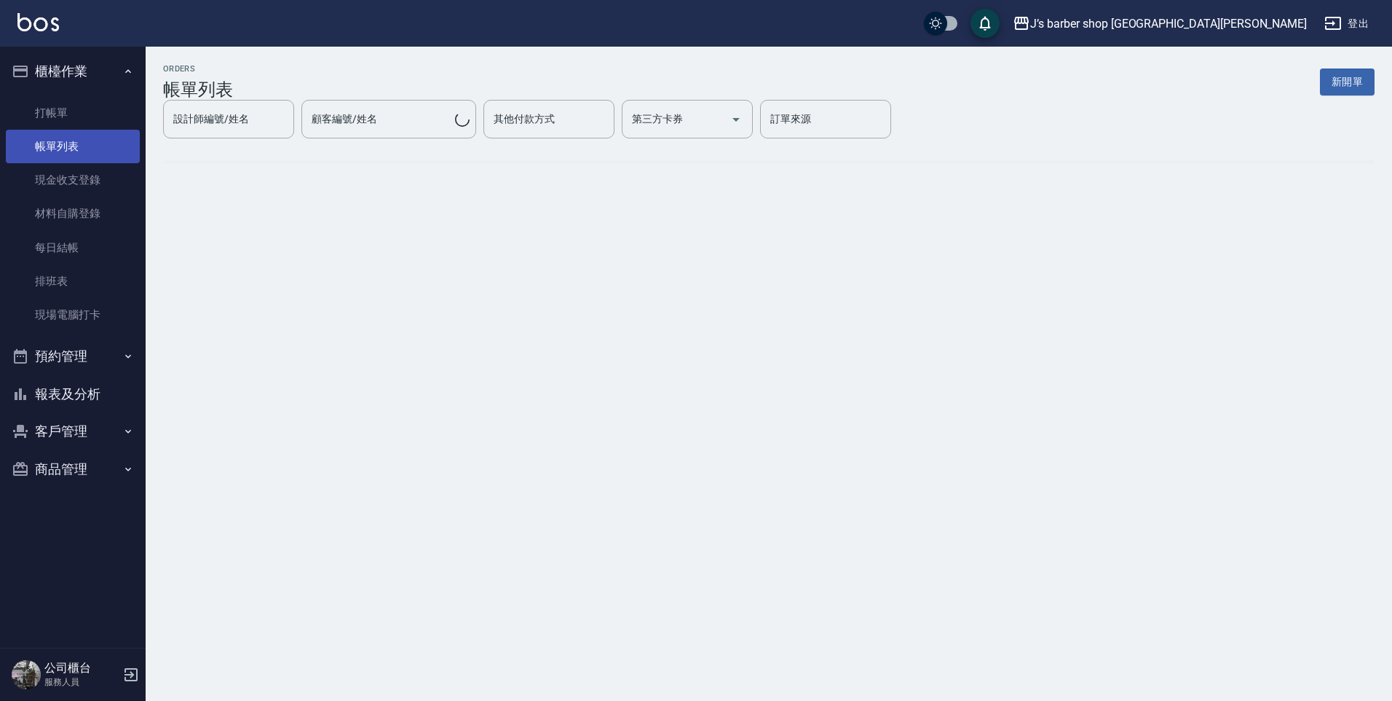
click at [76, 135] on link "帳單列表" at bounding box center [73, 146] width 134 height 33
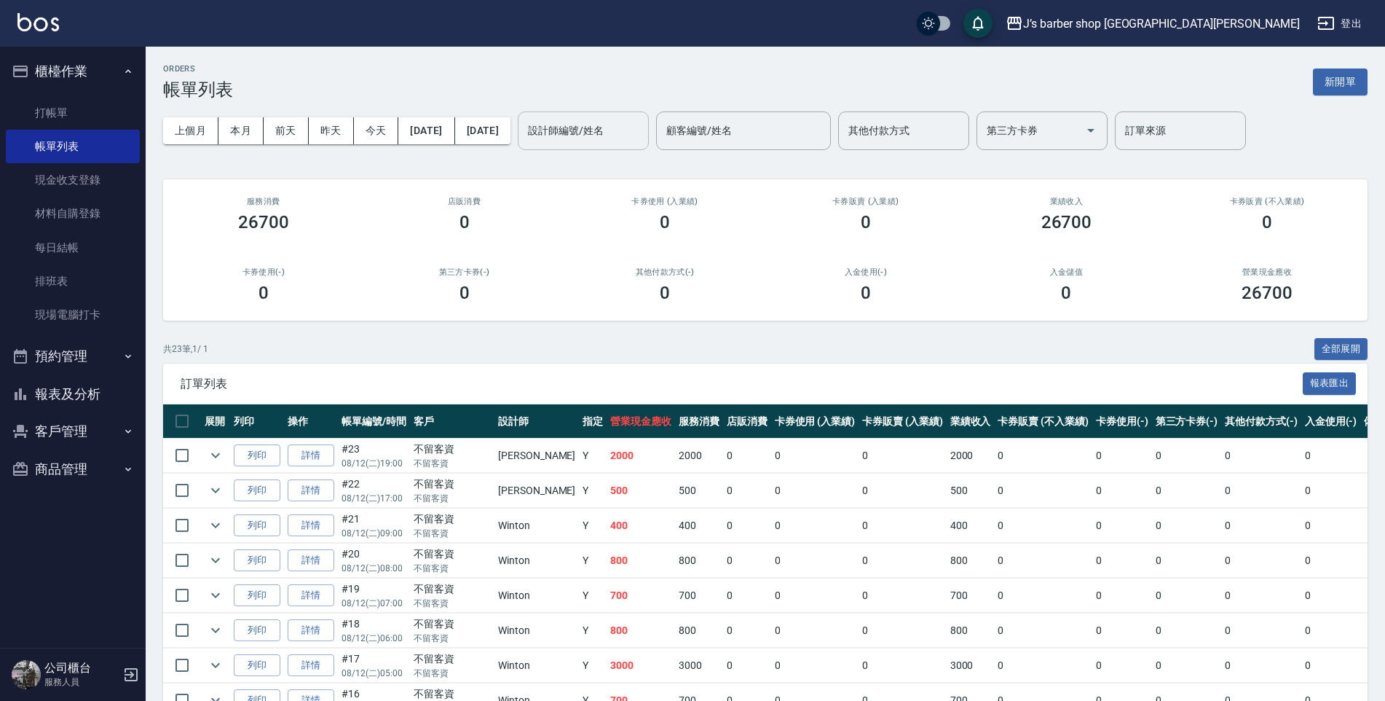
click at [639, 142] on input "設計師編號/姓名" at bounding box center [583, 130] width 118 height 25
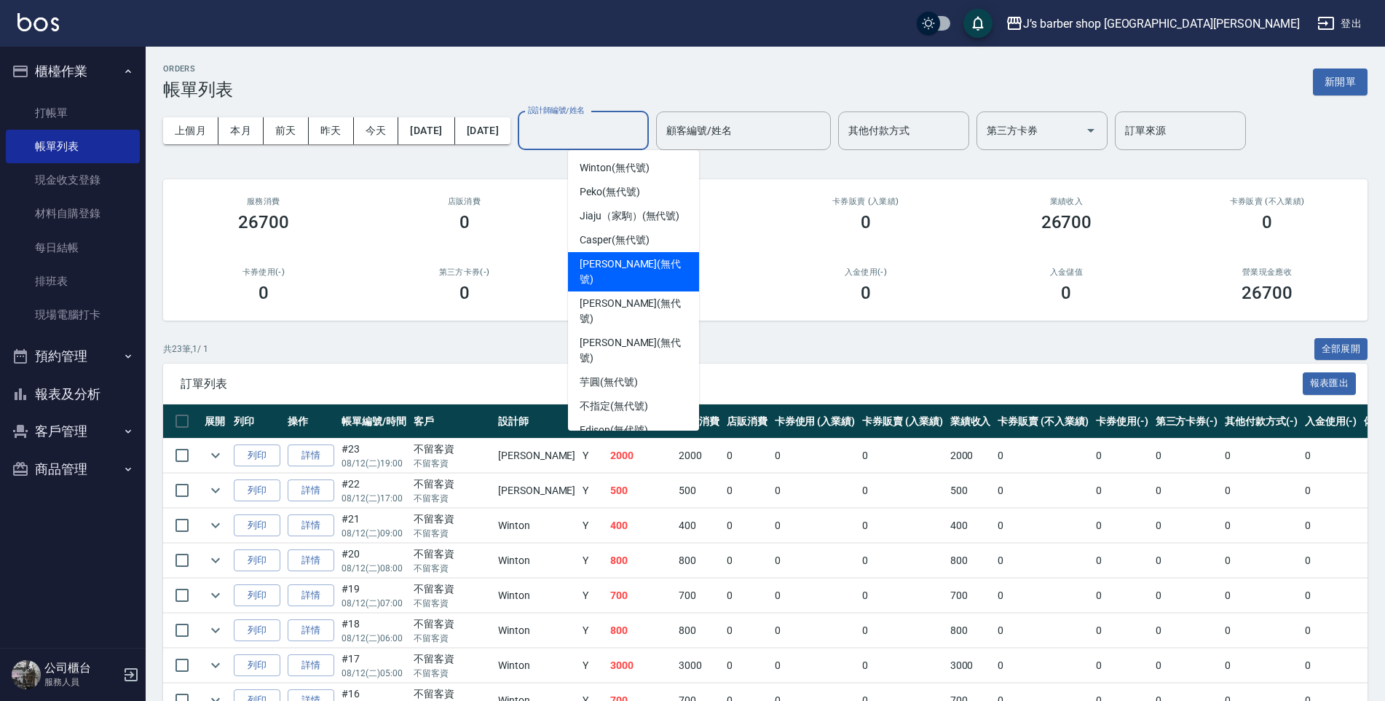
click at [618, 268] on span "[PERSON_NAME] (無代號)" at bounding box center [634, 271] width 108 height 31
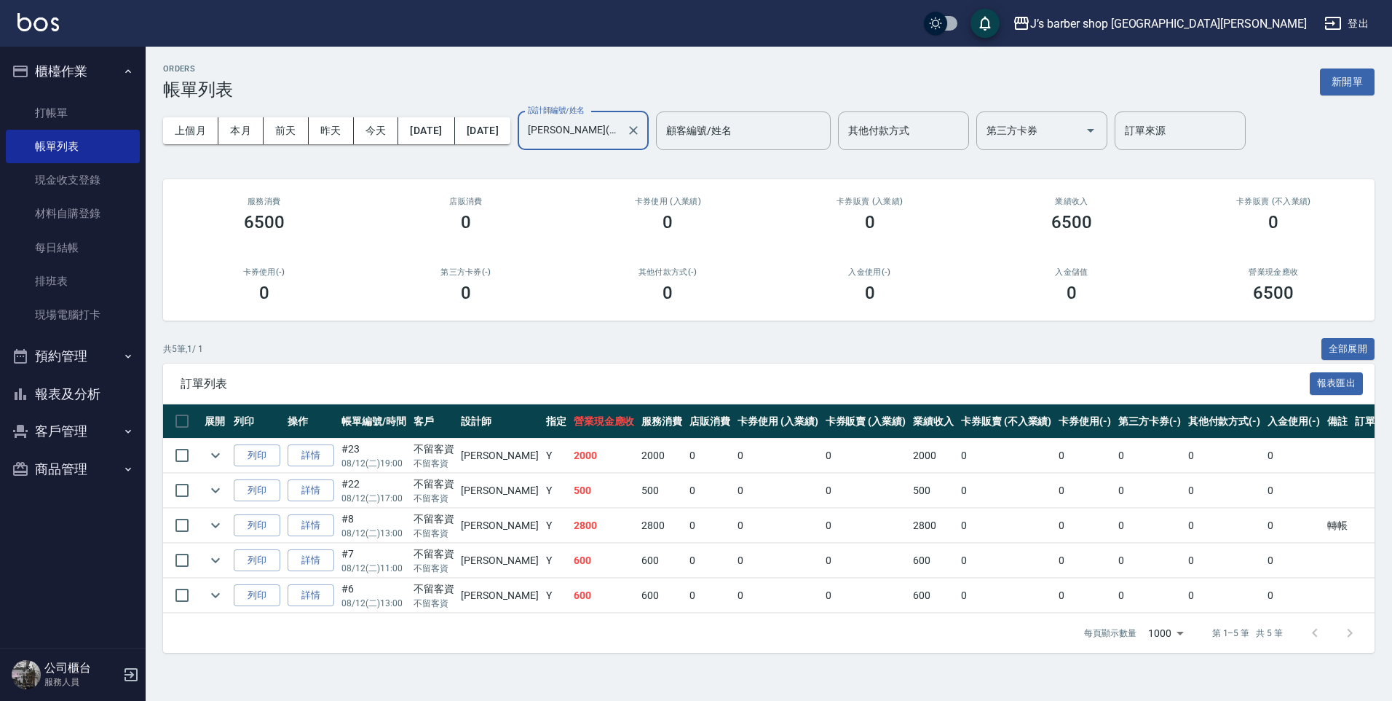
click at [620, 139] on input "[PERSON_NAME](無代號)" at bounding box center [572, 130] width 96 height 25
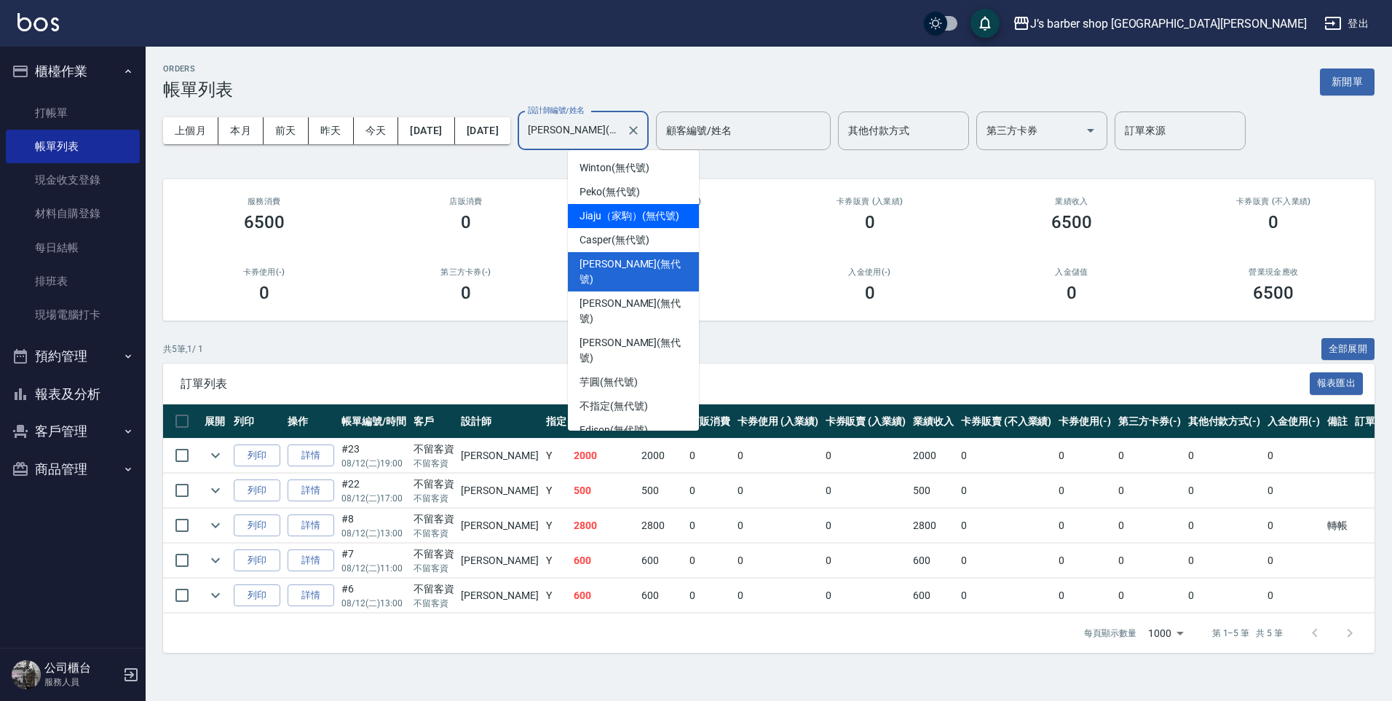
click at [605, 205] on div "Jiaju（家駒） (無代號)" at bounding box center [633, 216] width 131 height 24
type input "Jiaju（家駒）(無代號)"
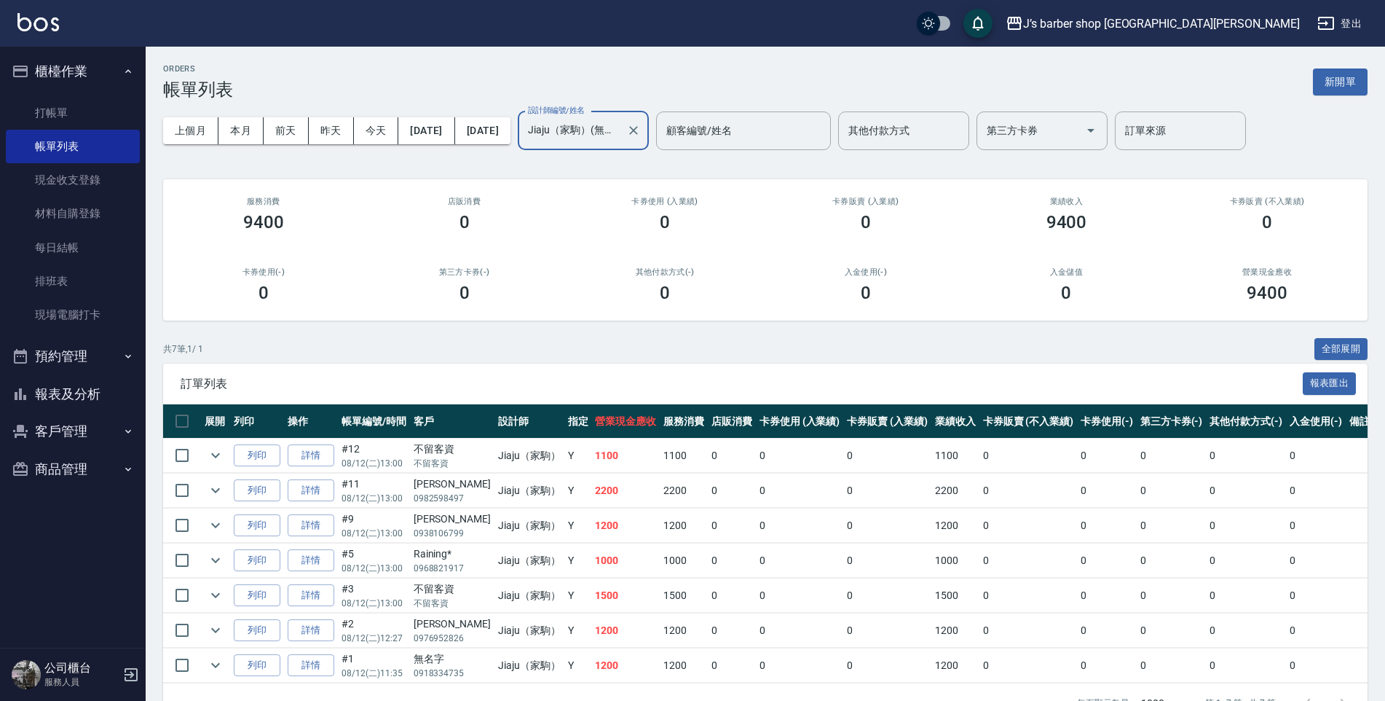
click at [642, 143] on div at bounding box center [632, 130] width 19 height 39
click at [644, 141] on button "Clear" at bounding box center [633, 130] width 20 height 20
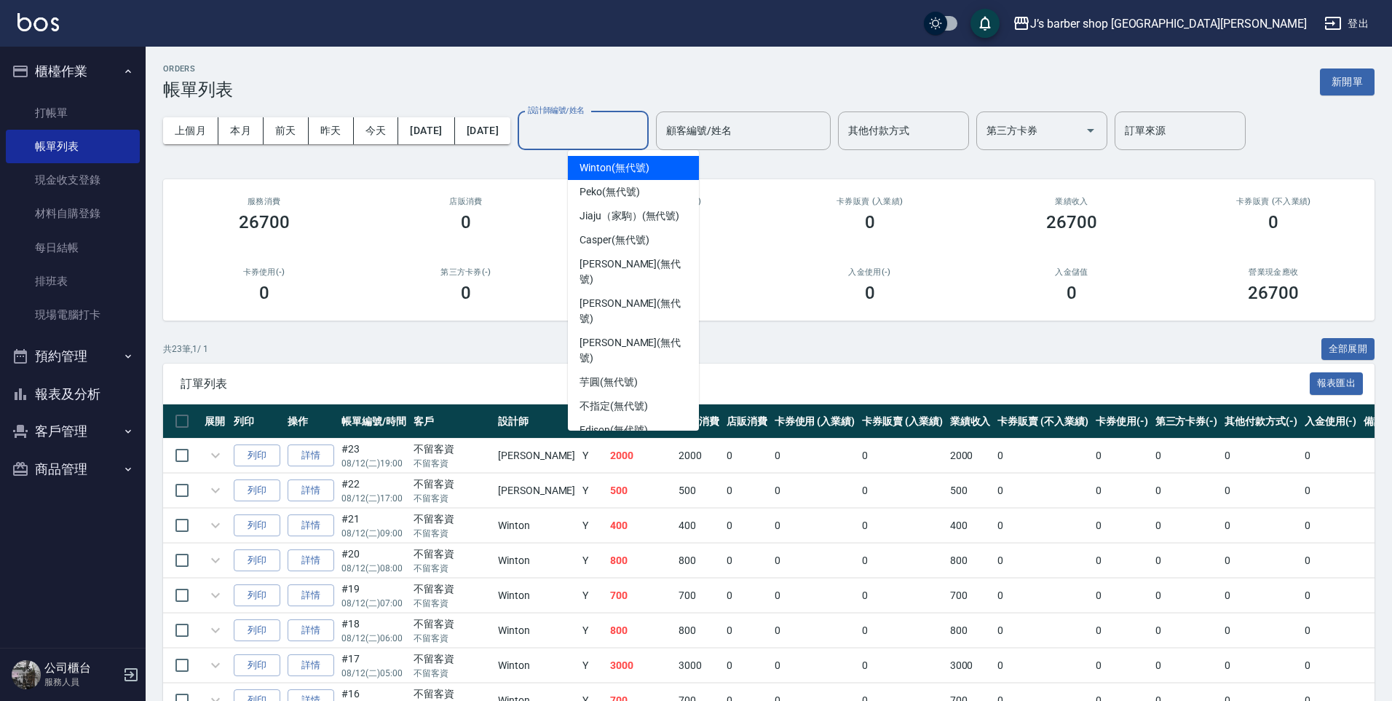
click at [642, 142] on input "設計師編號/姓名" at bounding box center [583, 130] width 118 height 25
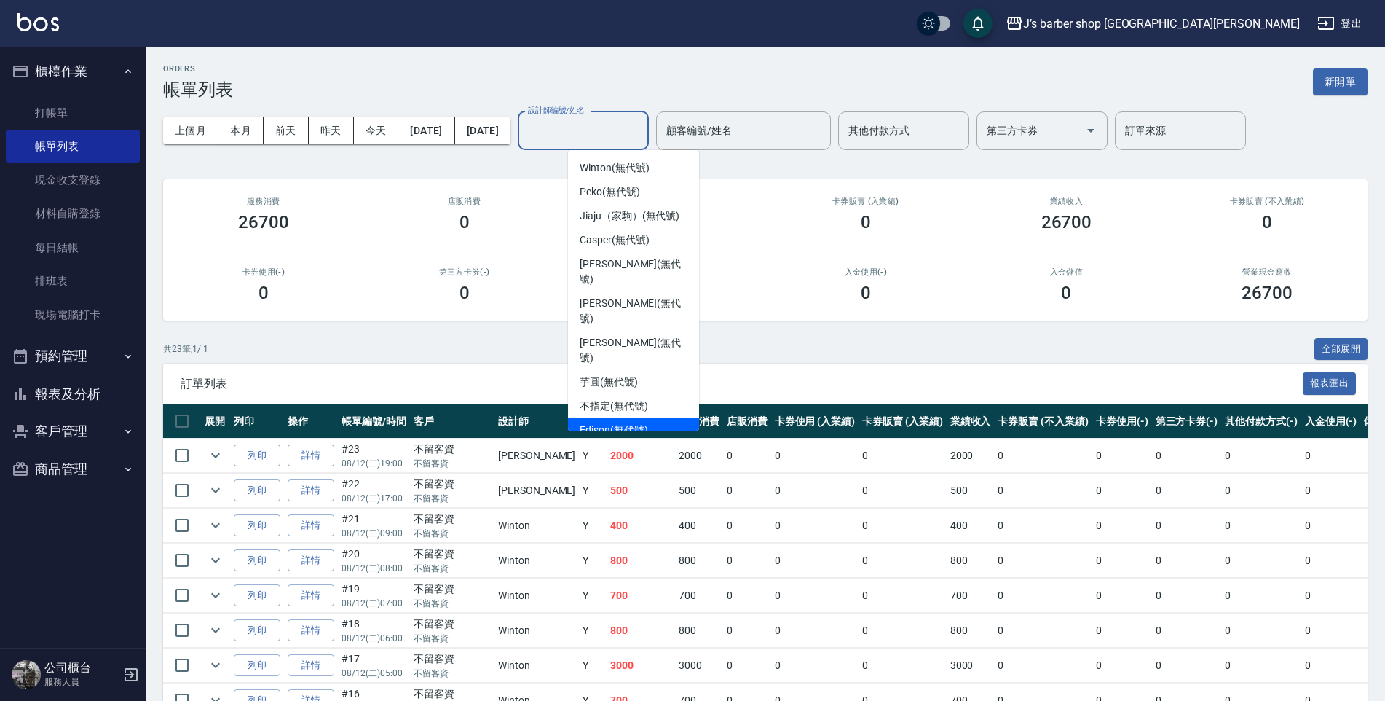
click at [616, 418] on div "Edison (無代號)" at bounding box center [633, 430] width 131 height 24
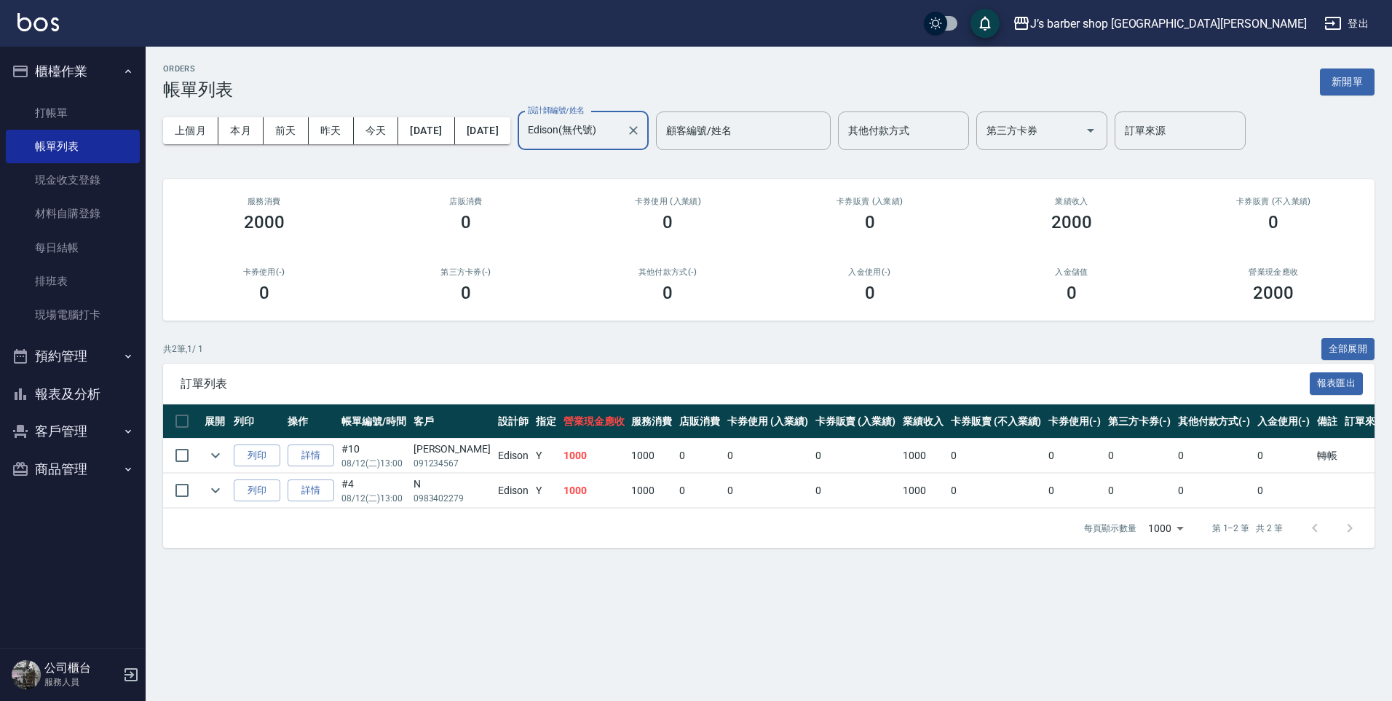
click at [620, 127] on input "Edison(無代號)" at bounding box center [572, 130] width 96 height 25
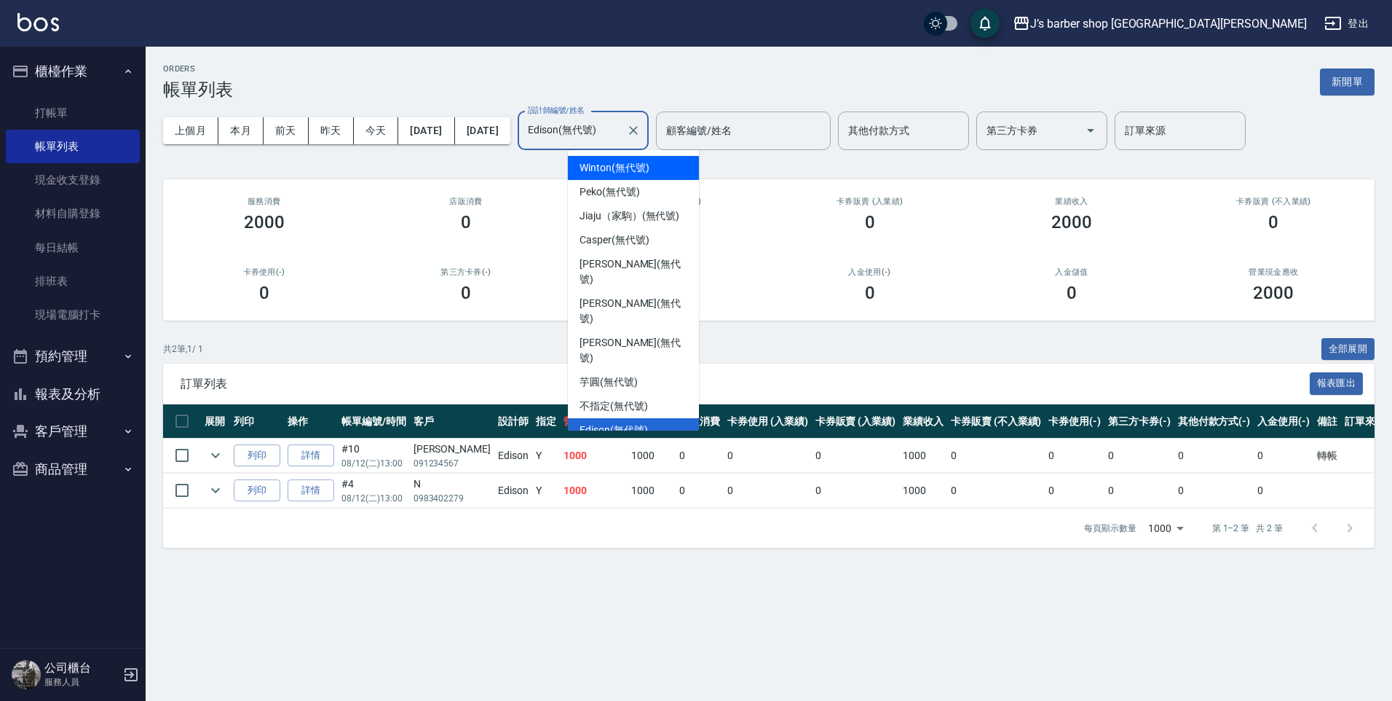
click at [598, 166] on span "Winton (無代號)" at bounding box center [614, 167] width 69 height 15
type input "Winton(無代號)"
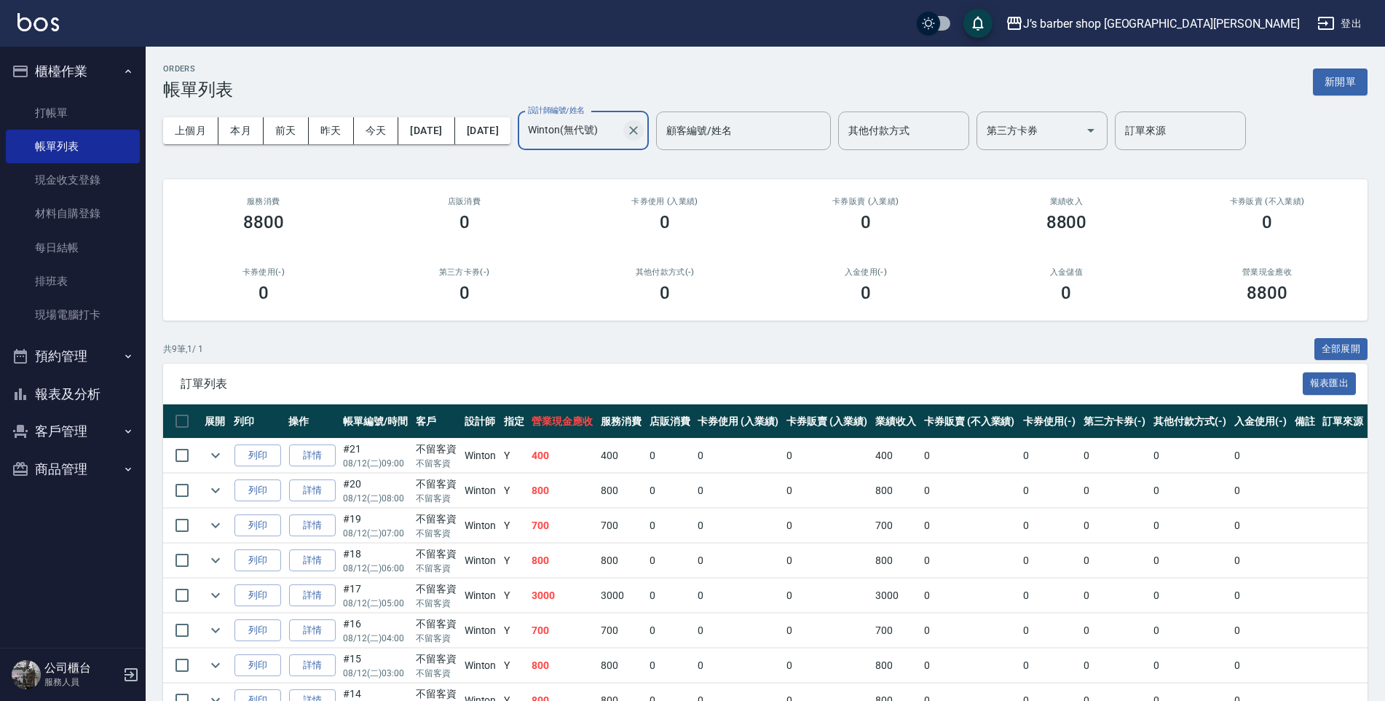
click at [641, 131] on icon "Clear" at bounding box center [633, 130] width 15 height 15
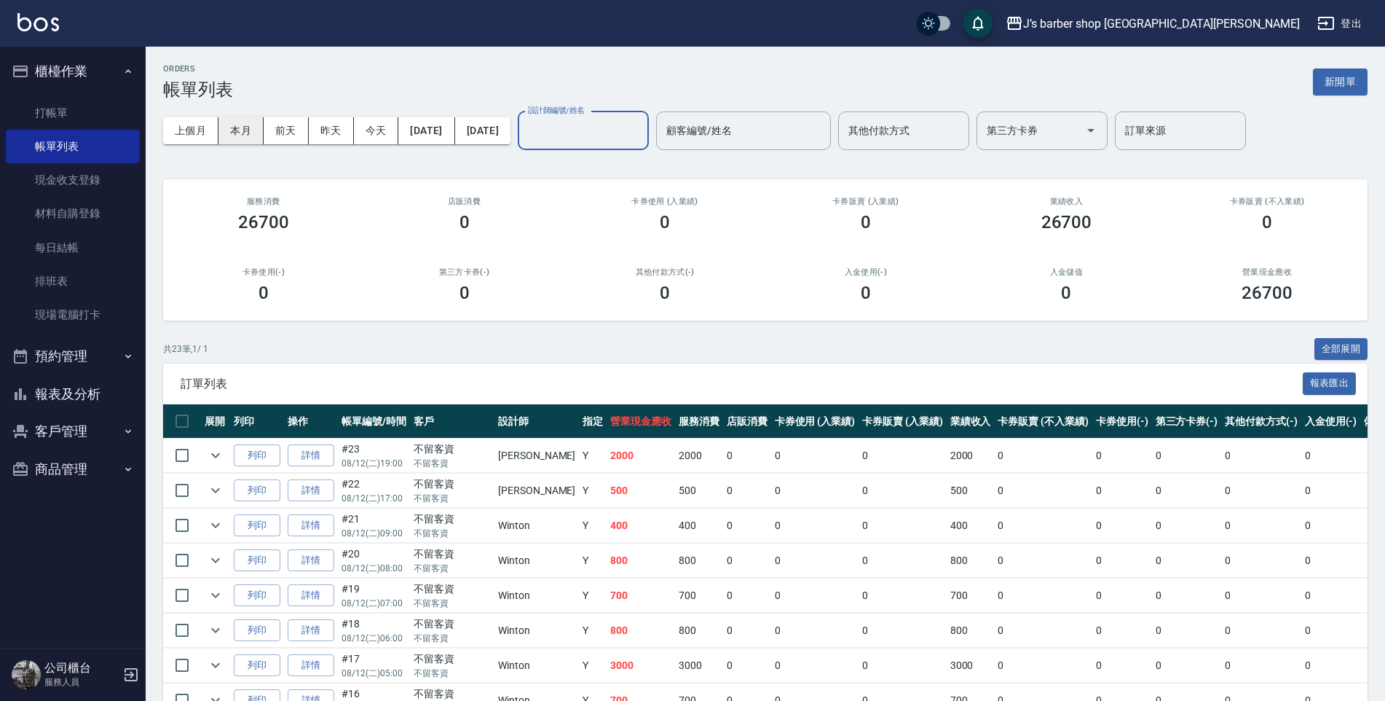
click at [248, 133] on button "本月" at bounding box center [240, 130] width 45 height 27
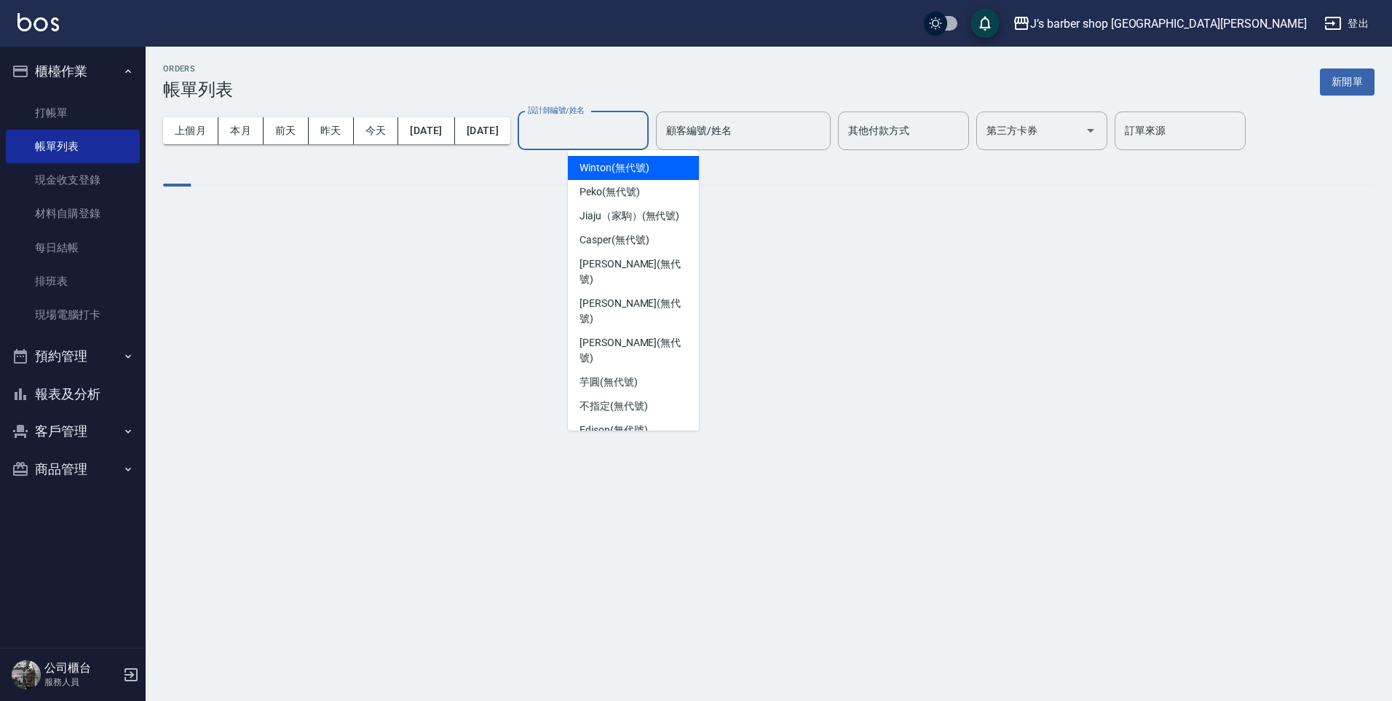
click at [620, 138] on input "設計師編號/姓名" at bounding box center [583, 130] width 118 height 25
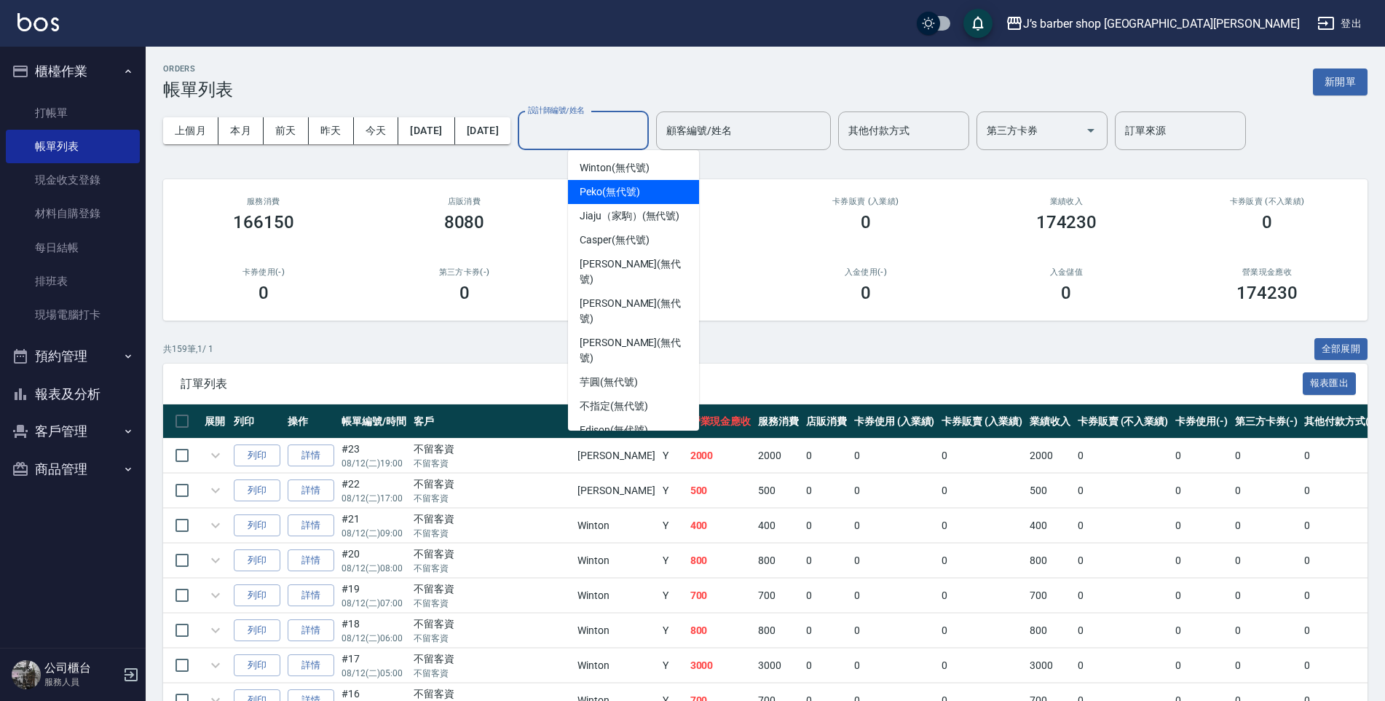
click at [616, 166] on span "Winton (無代號)" at bounding box center [614, 167] width 69 height 15
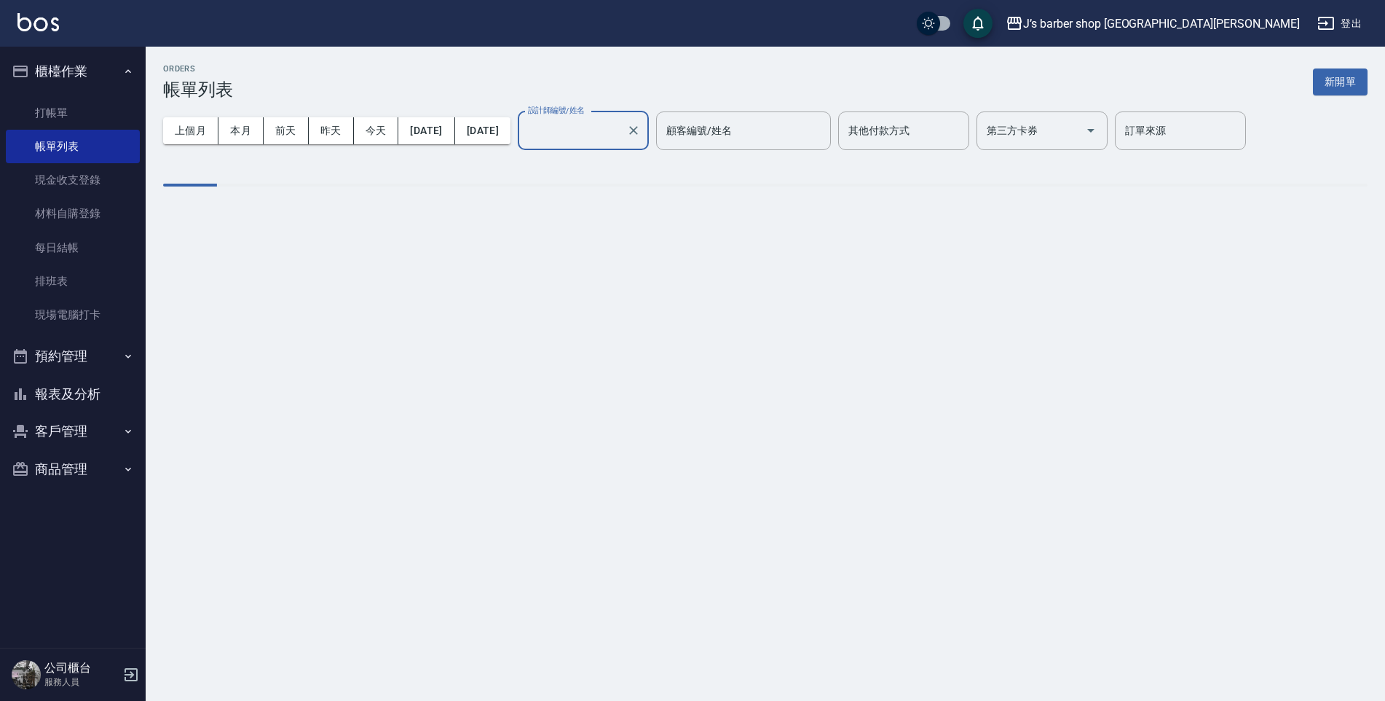
type input "Winton(無代號)"
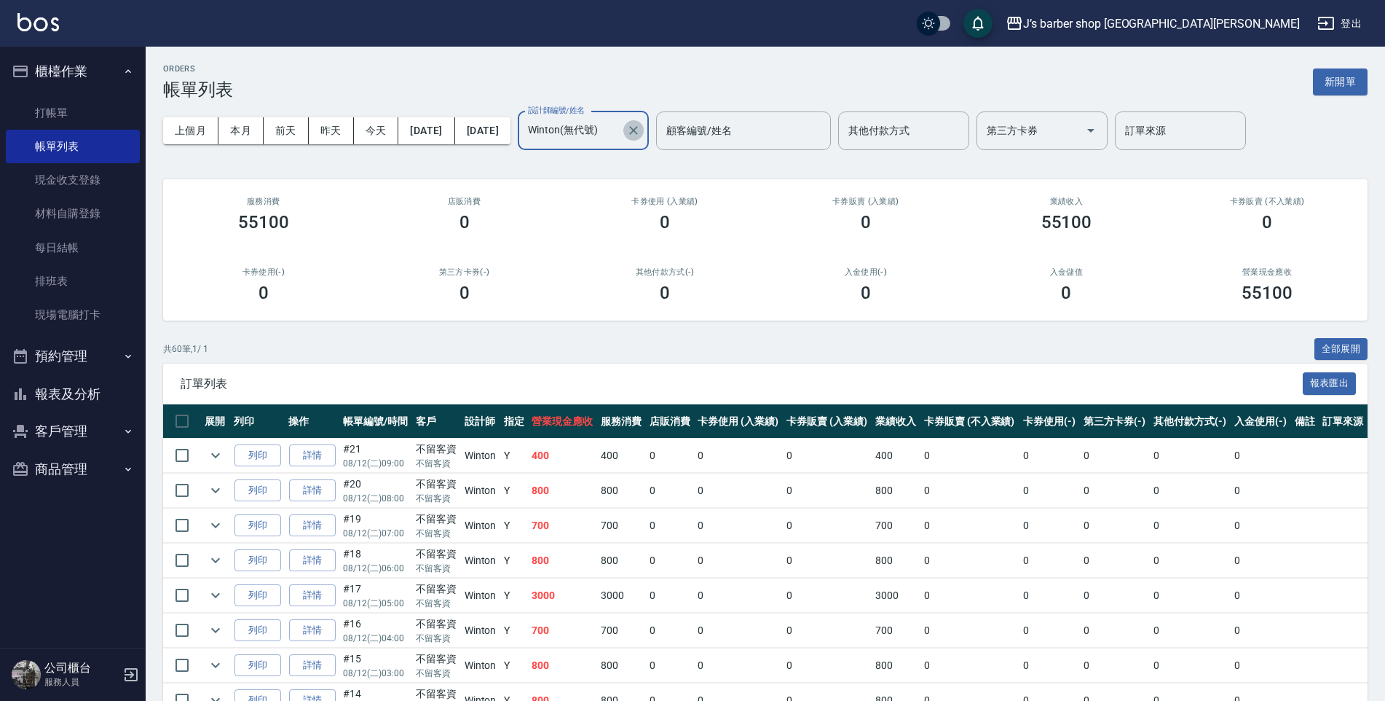
click at [641, 136] on icon "Clear" at bounding box center [633, 130] width 15 height 15
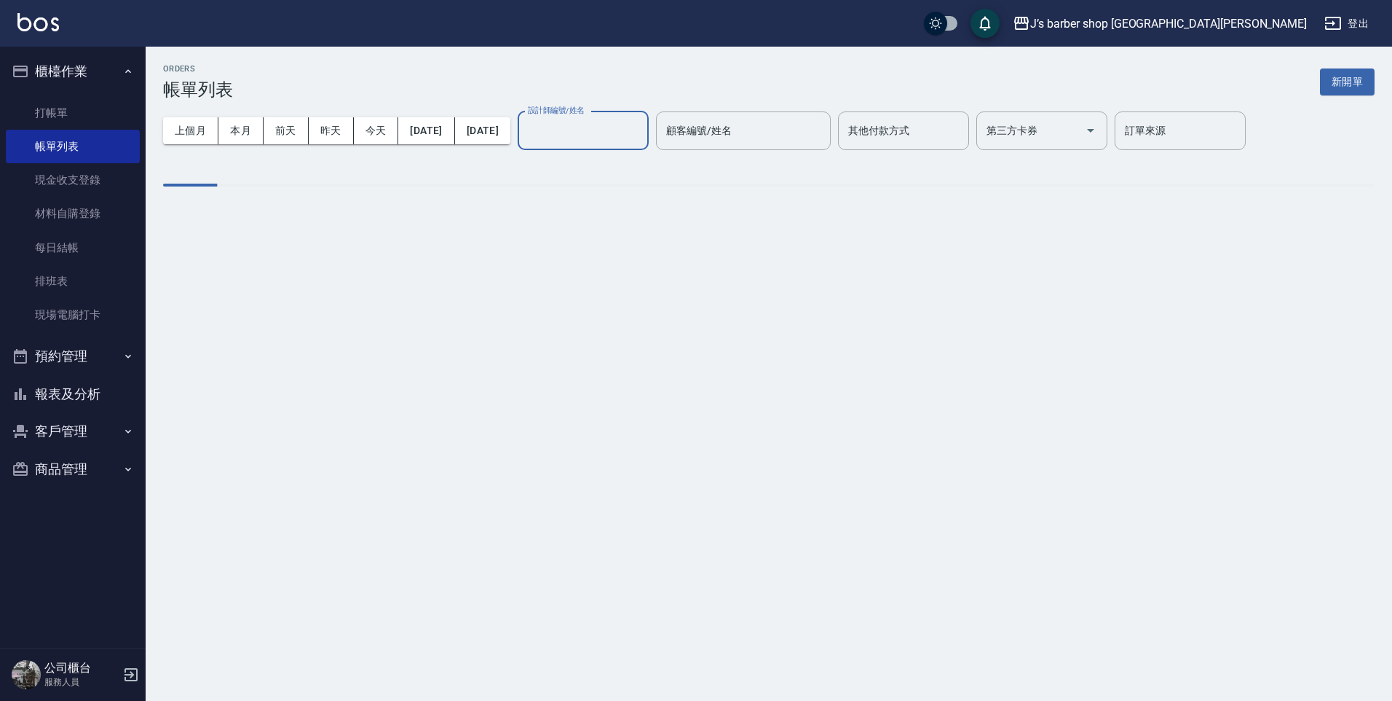
click at [622, 132] on input "設計師編號/姓名" at bounding box center [583, 130] width 118 height 25
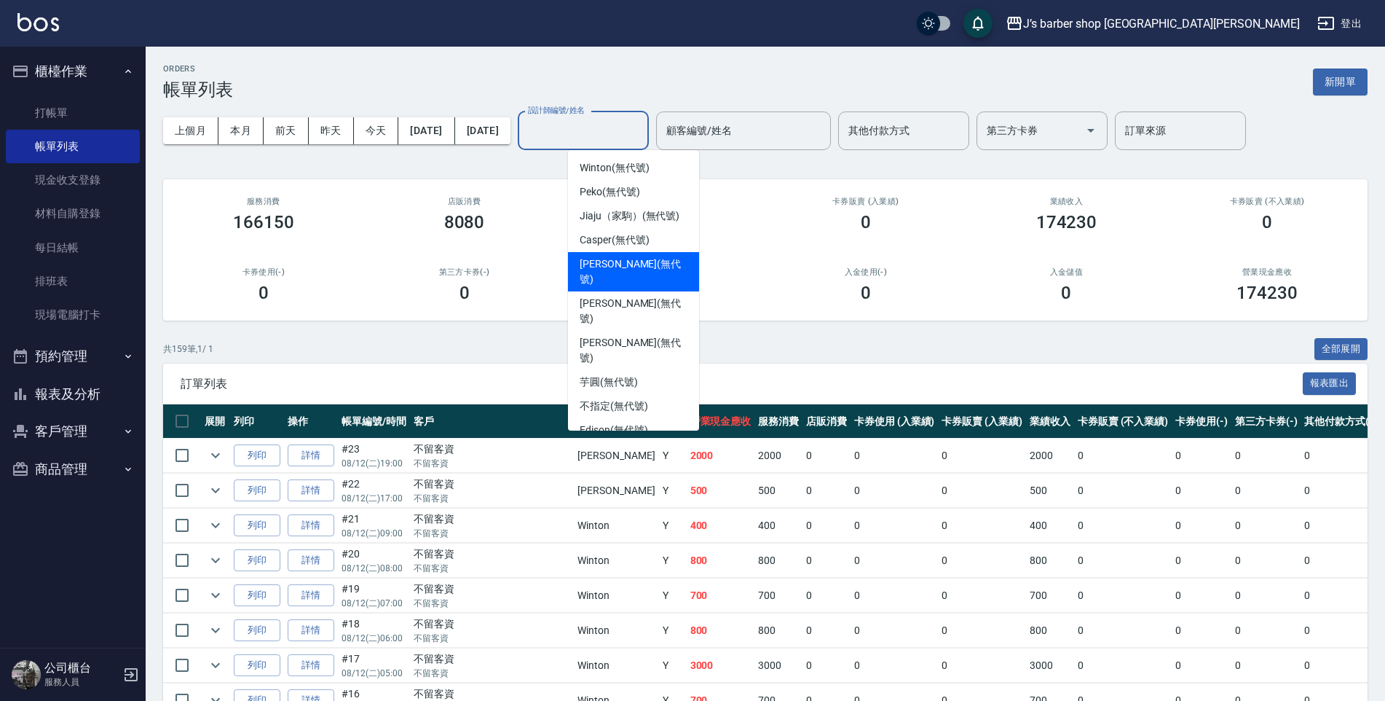
click at [642, 259] on span "[PERSON_NAME] (無代號)" at bounding box center [634, 271] width 108 height 31
type input "[PERSON_NAME](無代號)"
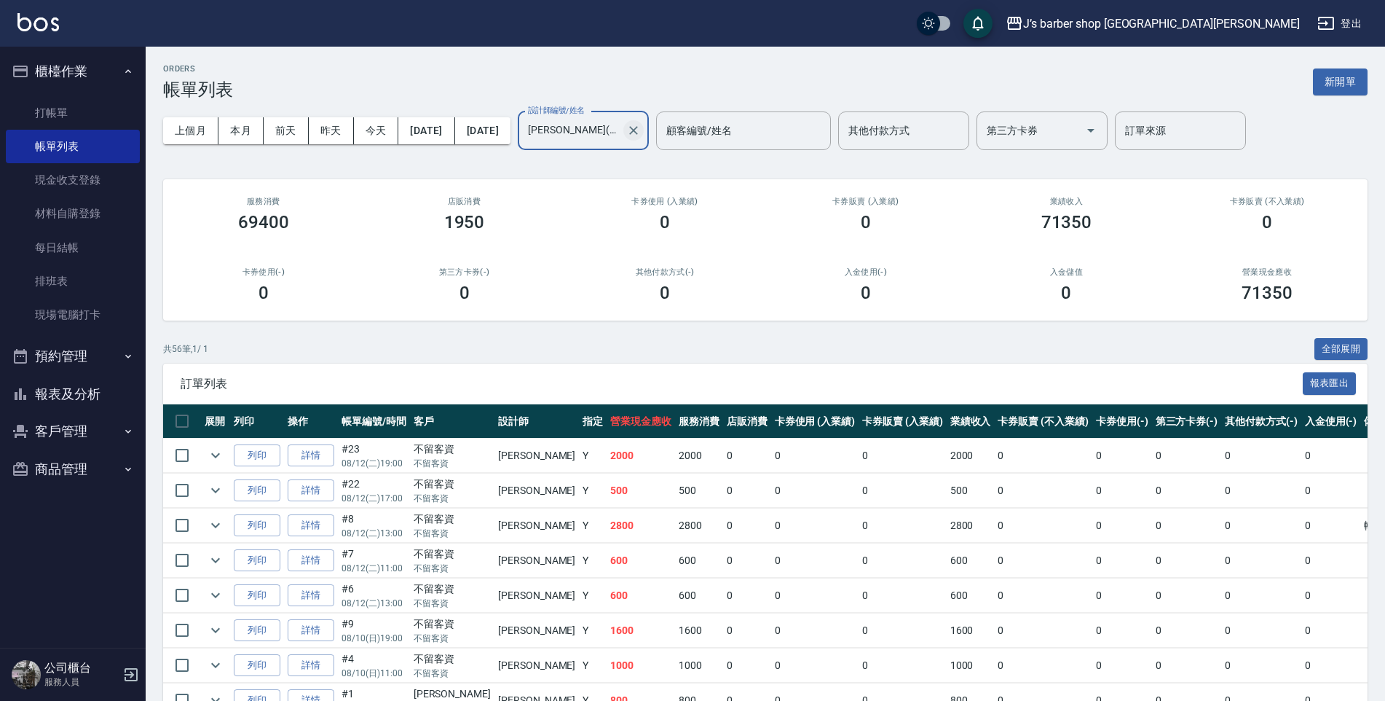
click at [644, 138] on button "Clear" at bounding box center [633, 130] width 20 height 20
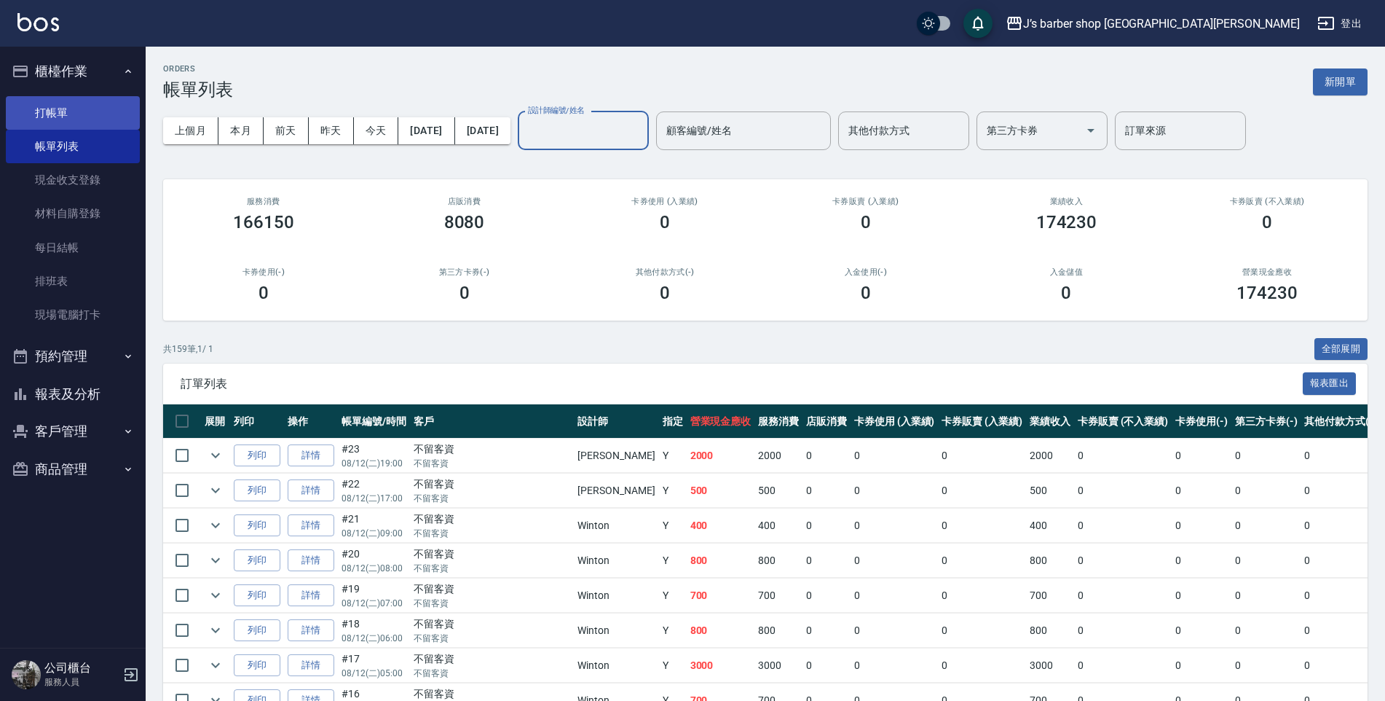
click at [70, 121] on link "打帳單" at bounding box center [73, 112] width 134 height 33
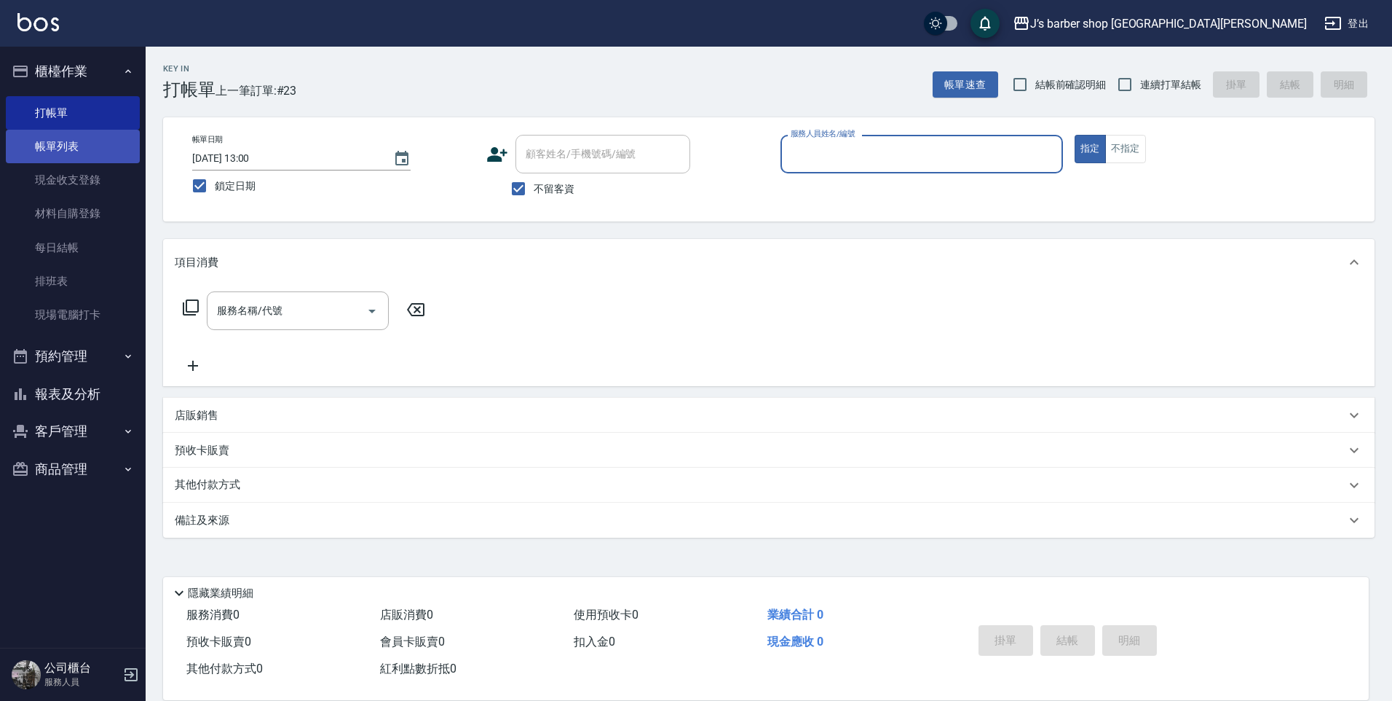
click at [65, 148] on link "帳單列表" at bounding box center [73, 146] width 134 height 33
